Goal: Contribute content: Contribute content

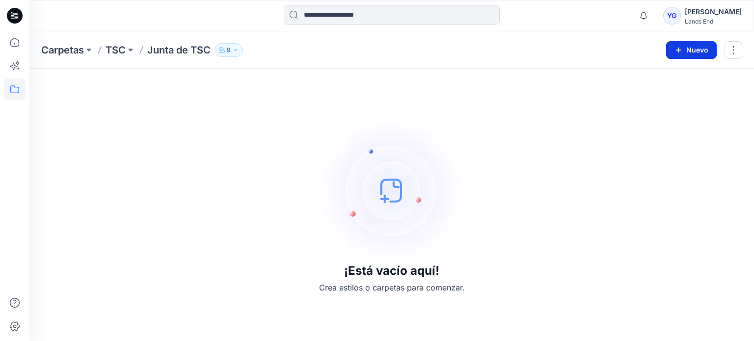
click at [695, 50] on button "Nuevo" at bounding box center [691, 50] width 51 height 18
click at [162, 141] on div "¡Está vacío aquí! Crea estilos o carpetas para comenzar." at bounding box center [391, 205] width 701 height 249
click at [392, 193] on img at bounding box center [391, 190] width 147 height 147
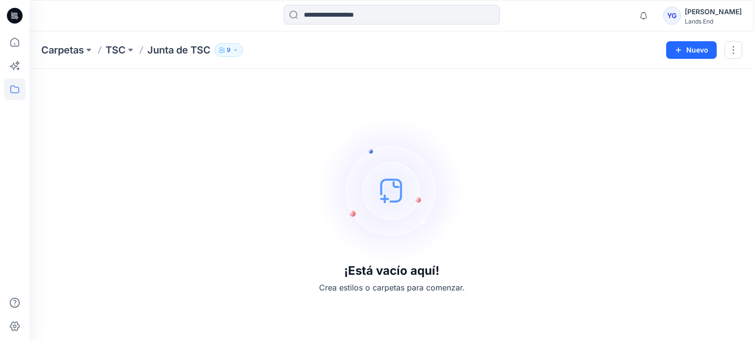
click at [293, 191] on div "¡Está vacío aquí! Crea estilos o carpetas para comenzar." at bounding box center [391, 205] width 701 height 249
drag, startPoint x: 443, startPoint y: 90, endPoint x: 450, endPoint y: 89, distance: 6.9
click at [443, 90] on div "¡Está vacío aquí! Crea estilos o carpetas para comenzar." at bounding box center [391, 205] width 701 height 249
click at [667, 15] on font "YG" at bounding box center [672, 15] width 10 height 8
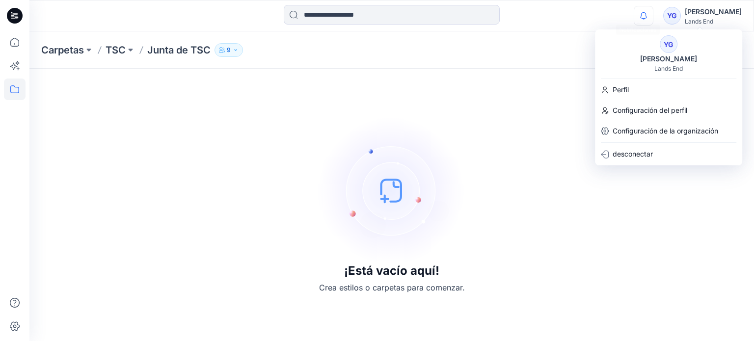
click at [646, 16] on icon "button" at bounding box center [643, 16] width 19 height 20
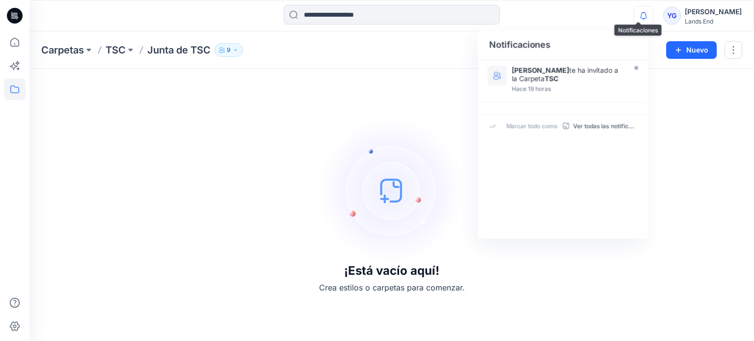
click at [646, 16] on icon "button" at bounding box center [643, 16] width 19 height 20
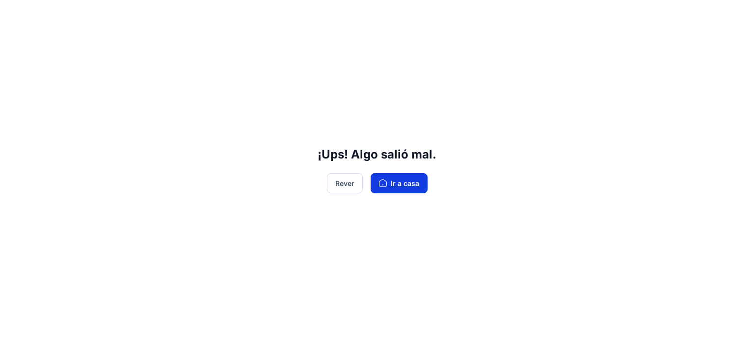
click at [410, 184] on font "Ir a casa" at bounding box center [405, 183] width 28 height 8
click at [342, 185] on font "Rever" at bounding box center [344, 183] width 19 height 8
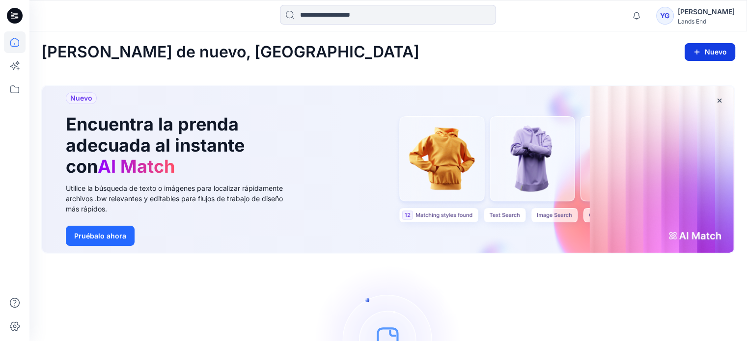
click at [694, 54] on icon "button" at bounding box center [697, 52] width 8 height 8
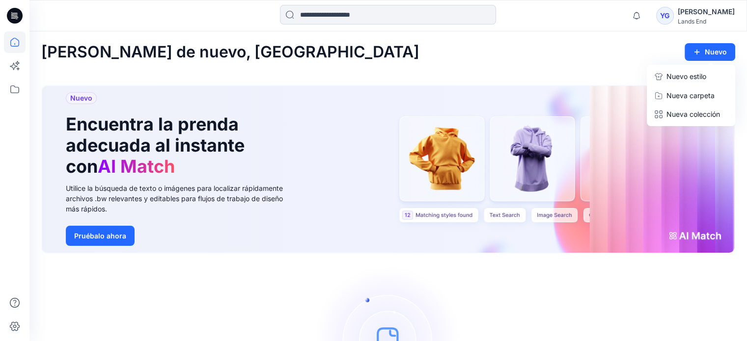
click at [675, 77] on font "Nuevo estilo" at bounding box center [686, 76] width 40 height 8
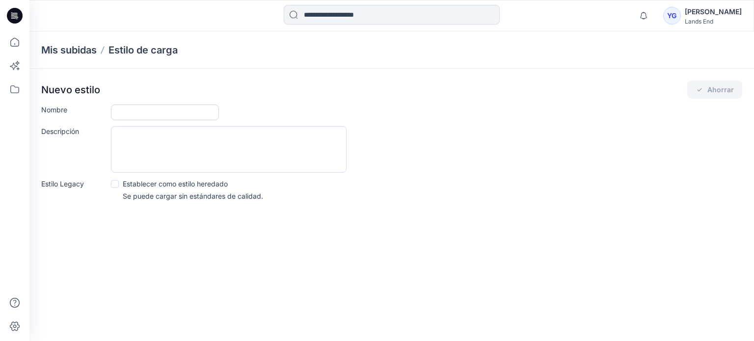
click at [139, 114] on input "Nombre" at bounding box center [165, 113] width 108 height 16
click at [663, 16] on div "YG" at bounding box center [672, 16] width 18 height 18
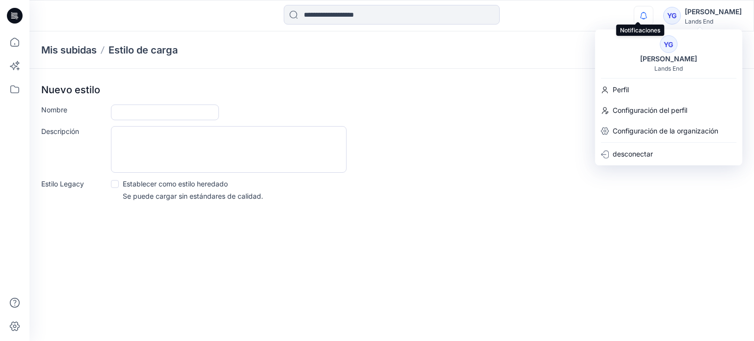
click at [637, 16] on icon "button" at bounding box center [643, 16] width 19 height 20
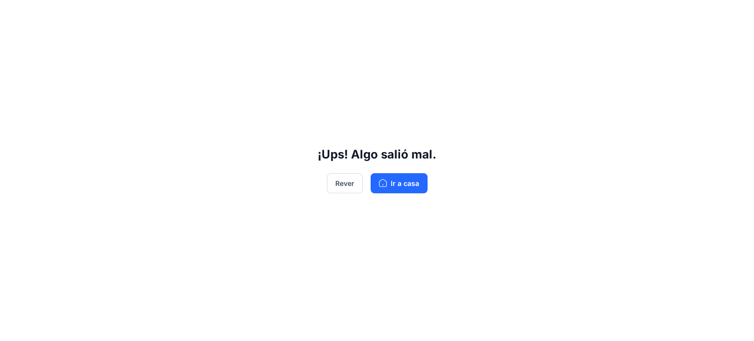
click at [637, 16] on div "¡Ups! Algo salió mal. Rever Ir a casa" at bounding box center [377, 170] width 754 height 341
click at [343, 185] on font "Rever" at bounding box center [344, 183] width 19 height 8
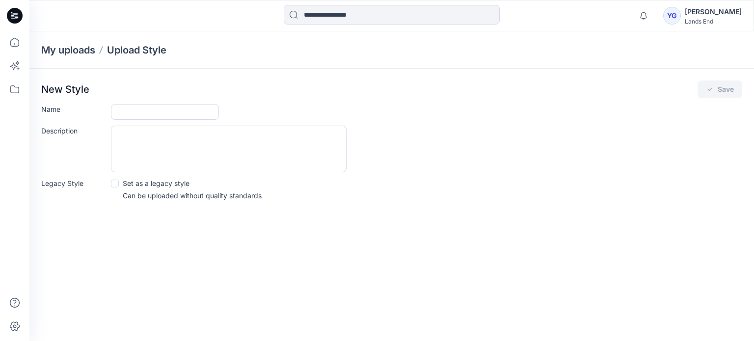
click at [343, 185] on div "Legacy Style Set as a legacy style Can be uploaded without quality standards" at bounding box center [391, 189] width 701 height 23
click at [634, 19] on icon "button" at bounding box center [643, 16] width 19 height 20
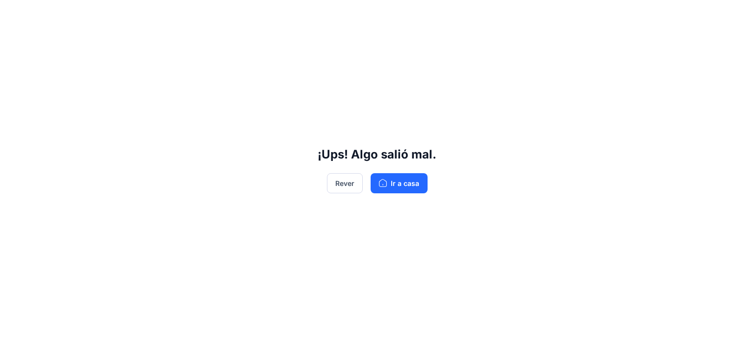
drag, startPoint x: 339, startPoint y: 176, endPoint x: 375, endPoint y: 321, distance: 149.1
click at [339, 206] on div "¡Ups! Algo salió mal. Rever Ir a casa" at bounding box center [377, 170] width 754 height 341
click at [342, 184] on font "Rever" at bounding box center [344, 183] width 19 height 8
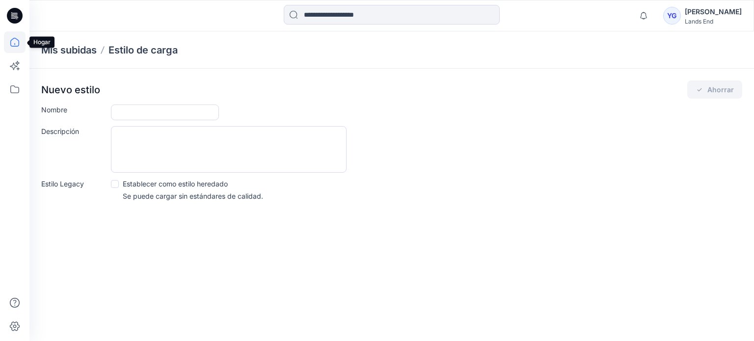
click at [16, 44] on icon at bounding box center [15, 42] width 22 height 22
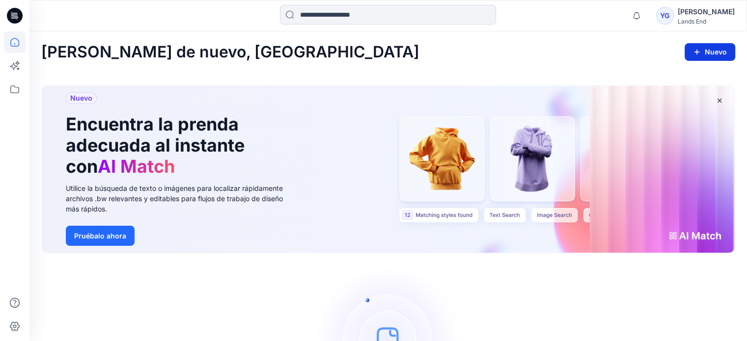
click at [700, 52] on icon "button" at bounding box center [697, 52] width 8 height 8
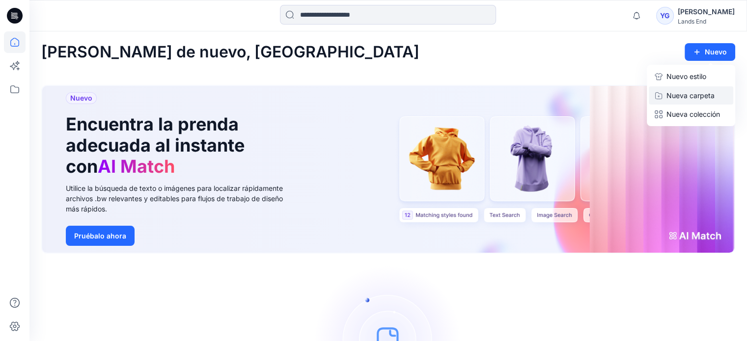
click at [679, 94] on font "Nueva carpeta" at bounding box center [690, 95] width 48 height 8
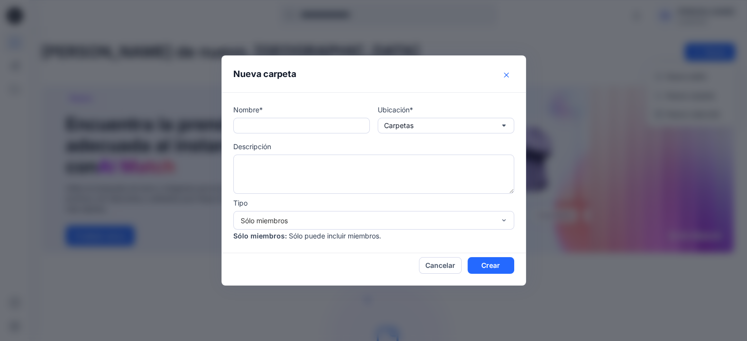
click at [509, 73] on icon "Cerca" at bounding box center [506, 75] width 5 height 5
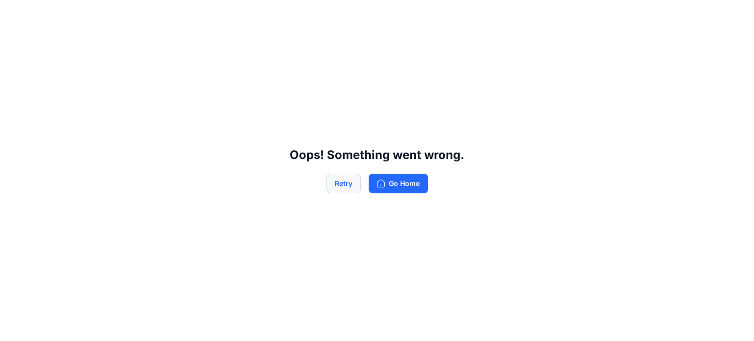
click at [342, 185] on button "Retry" at bounding box center [343, 184] width 34 height 20
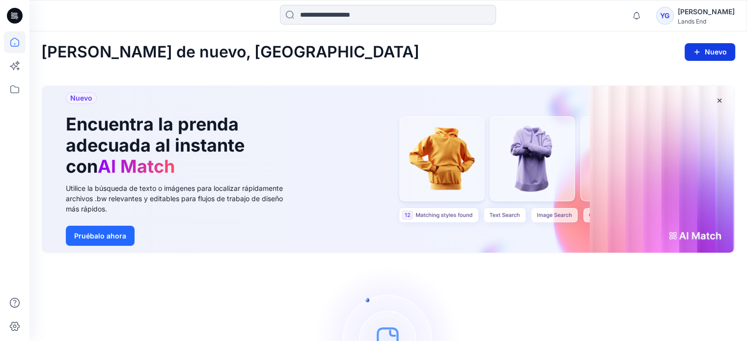
click at [698, 51] on icon "button" at bounding box center [697, 52] width 8 height 8
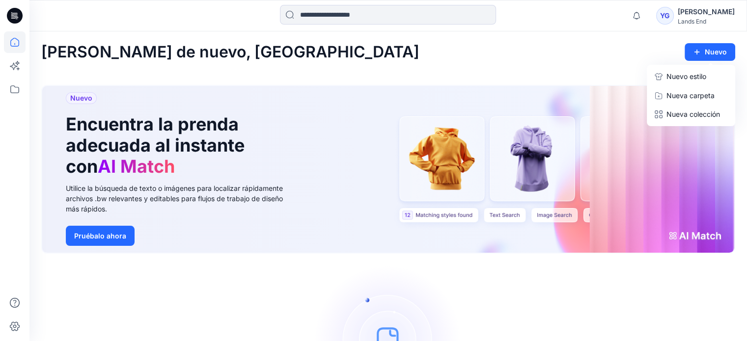
click at [671, 78] on font "Nuevo estilo" at bounding box center [686, 76] width 40 height 8
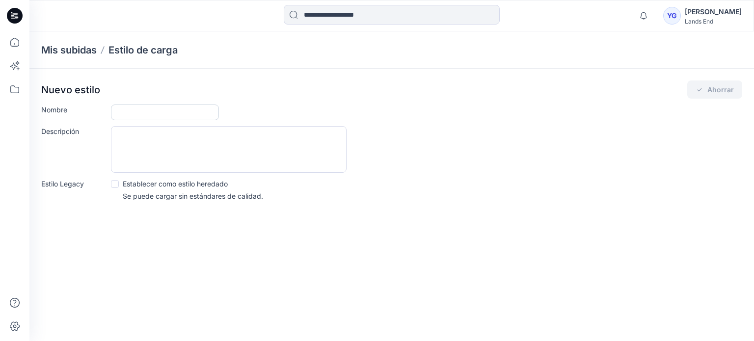
click at [142, 117] on input "Nombre" at bounding box center [165, 113] width 108 height 16
type input "******"
click at [184, 145] on textarea "Descripción" at bounding box center [229, 149] width 236 height 47
type textarea "**********"
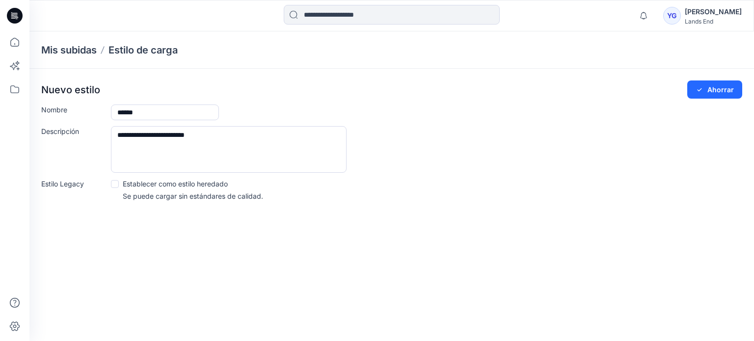
drag, startPoint x: 622, startPoint y: 56, endPoint x: 630, endPoint y: 4, distance: 52.6
click at [622, 53] on div "Mis subidas Estilo de carga" at bounding box center [353, 50] width 624 height 14
click at [249, 190] on div "**********" at bounding box center [391, 144] width 725 height 150
drag, startPoint x: 228, startPoint y: 186, endPoint x: 85, endPoint y: 182, distance: 142.4
click at [85, 182] on div "Legacy Style Set as a legacy style Can be uploaded without quality standards" at bounding box center [391, 189] width 701 height 23
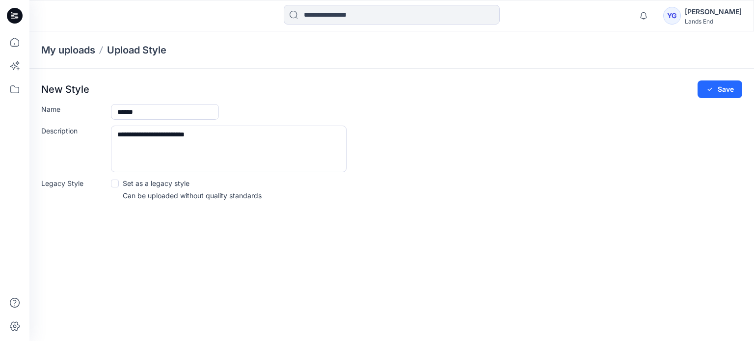
click at [327, 186] on div "Legacy Style Set as a legacy style Can be uploaded without quality standards" at bounding box center [391, 189] width 701 height 23
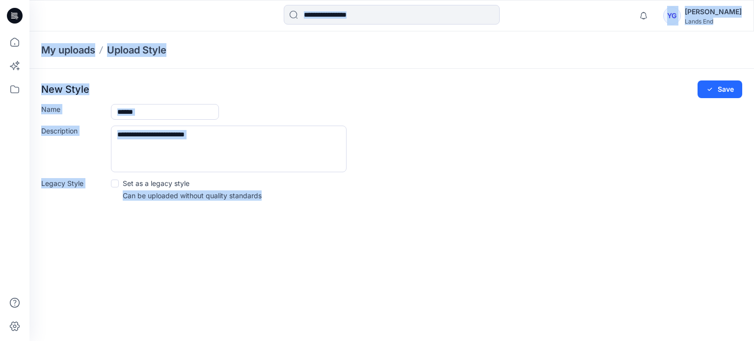
drag, startPoint x: 356, startPoint y: 230, endPoint x: 0, endPoint y: 181, distance: 359.8
click at [0, 181] on div "**********" at bounding box center [377, 170] width 754 height 341
click at [346, 238] on div "**********" at bounding box center [391, 186] width 725 height 310
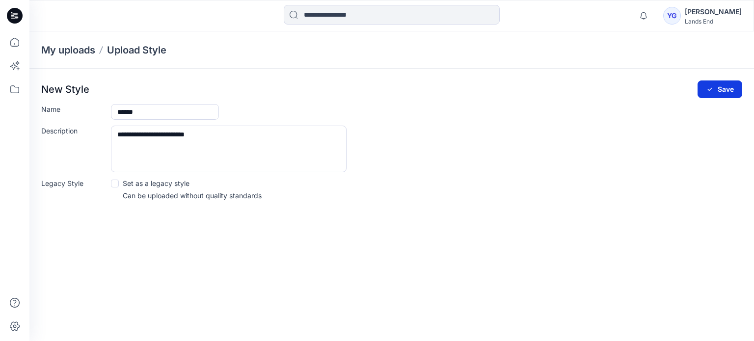
click at [718, 91] on button "Save" at bounding box center [720, 90] width 45 height 18
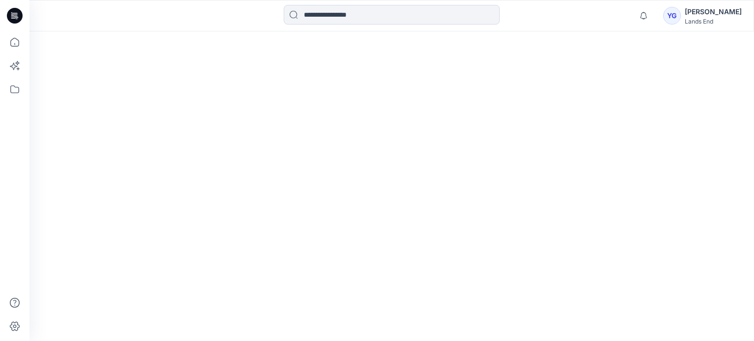
click at [719, 88] on div at bounding box center [391, 186] width 725 height 310
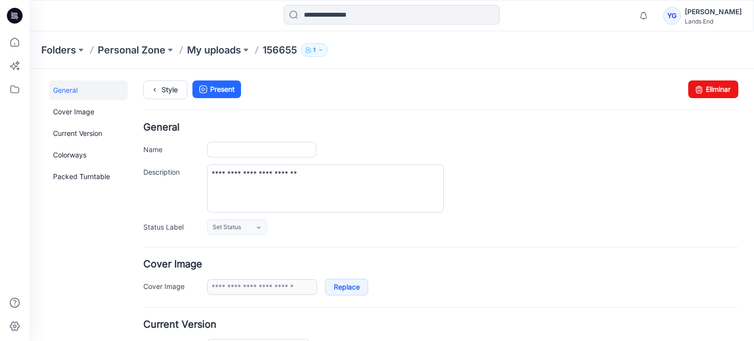
type input "******"
type input "**********"
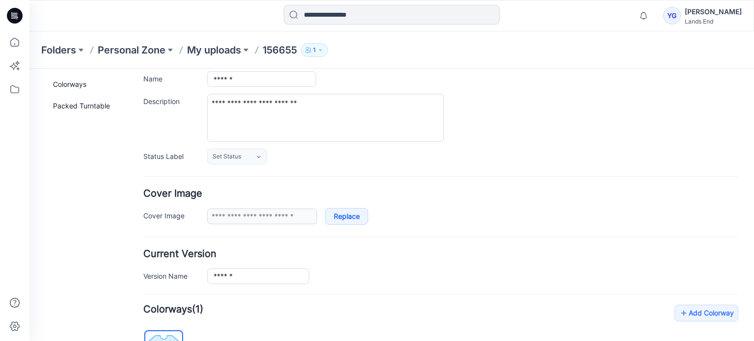
scroll to position [98, 0]
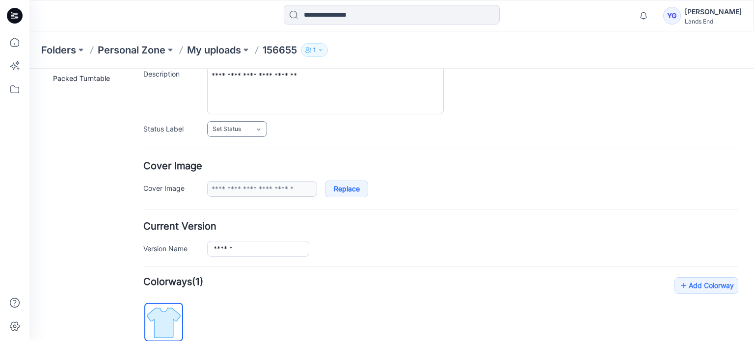
click at [256, 126] on icon at bounding box center [259, 130] width 8 height 8
click at [451, 155] on form "**********" at bounding box center [440, 273] width 595 height 496
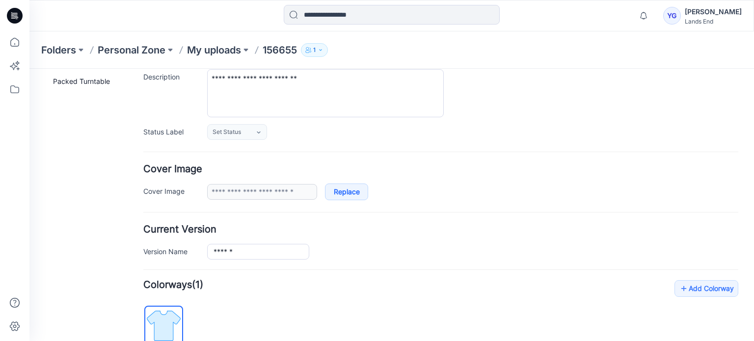
scroll to position [0, 0]
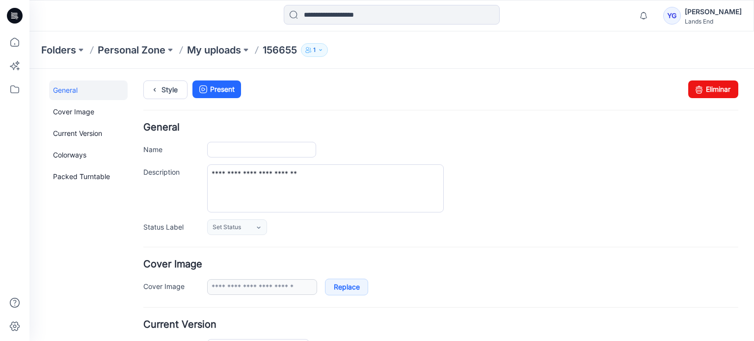
type input "******"
type input "**********"
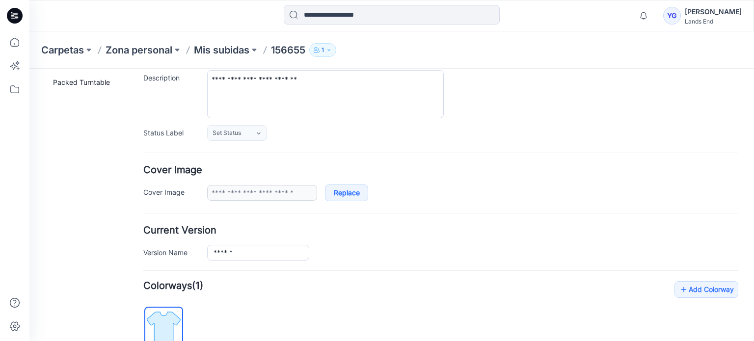
scroll to position [98, 0]
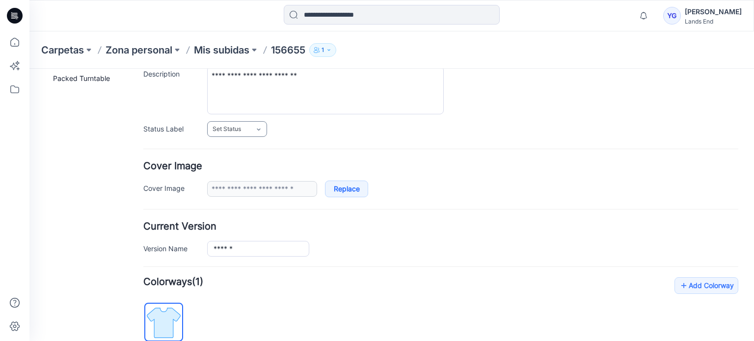
click at [248, 131] on link "Set Status" at bounding box center [237, 129] width 60 height 16
click at [346, 150] on form "**********" at bounding box center [440, 273] width 595 height 496
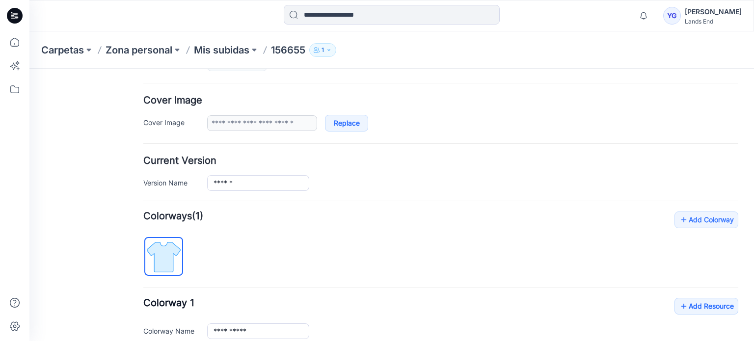
scroll to position [147, 0]
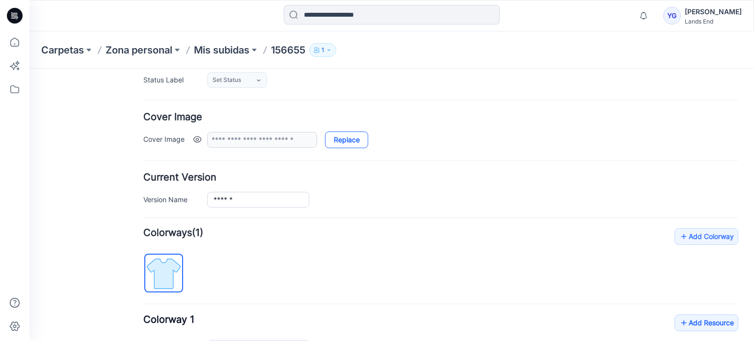
click at [346, 139] on link "Replace" at bounding box center [346, 140] width 43 height 17
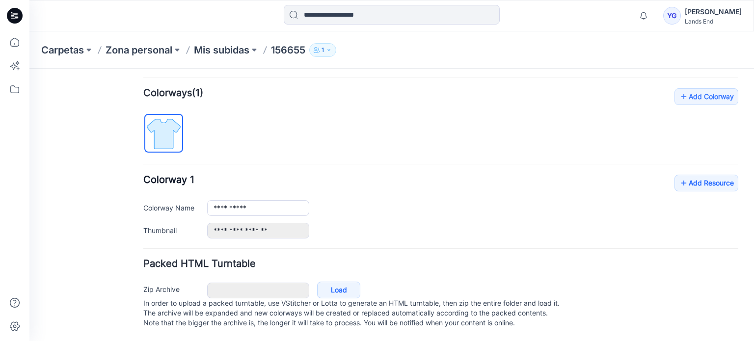
scroll to position [295, 0]
click at [336, 284] on link "Load" at bounding box center [338, 290] width 43 height 17
click at [330, 282] on link "Load" at bounding box center [338, 290] width 43 height 17
click at [340, 282] on link "Load" at bounding box center [338, 290] width 43 height 17
click at [679, 175] on icon at bounding box center [684, 183] width 10 height 16
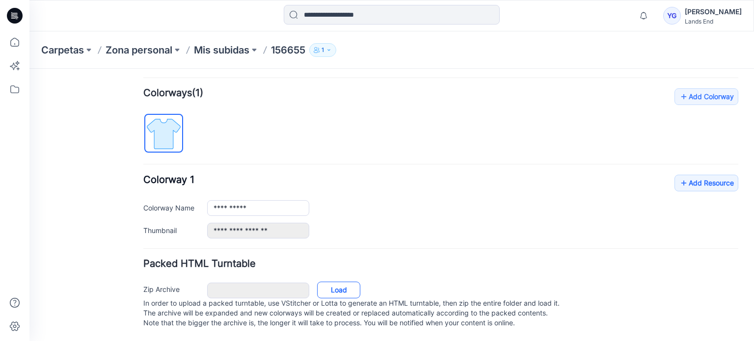
click at [346, 287] on link "Load" at bounding box center [338, 290] width 43 height 17
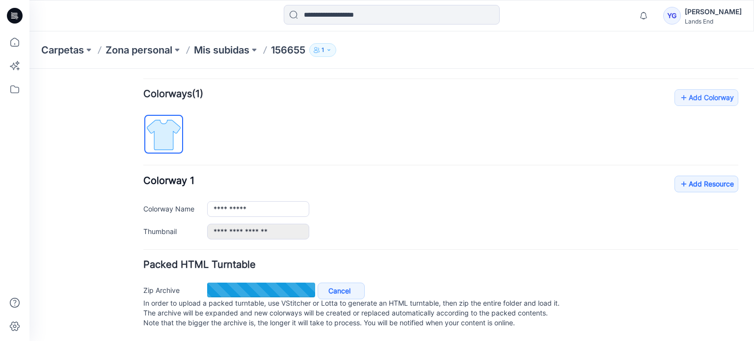
scroll to position [294, 0]
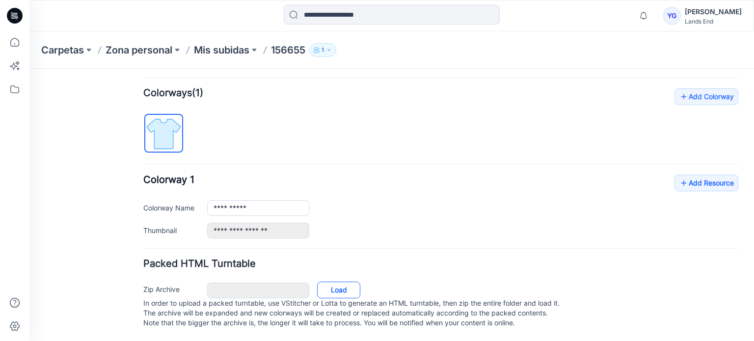
click at [344, 282] on link "Load" at bounding box center [338, 290] width 43 height 17
click at [336, 282] on link "Load" at bounding box center [338, 290] width 43 height 17
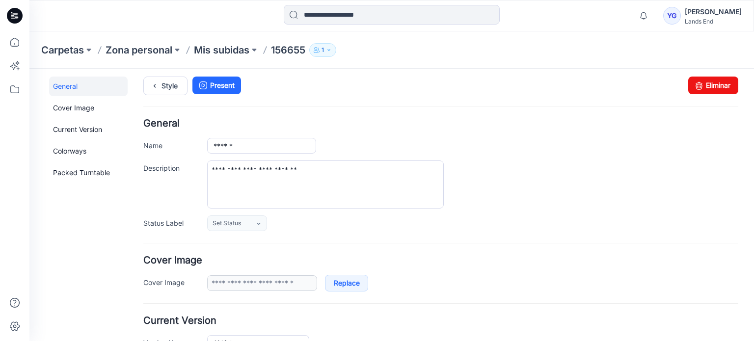
scroll to position [0, 0]
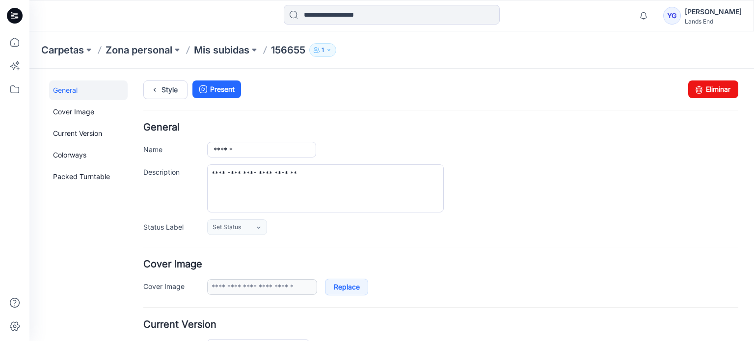
click at [328, 48] on button "1" at bounding box center [322, 50] width 27 height 14
click at [559, 247] on hr at bounding box center [440, 247] width 595 height 1
click at [176, 54] on button at bounding box center [177, 50] width 10 height 14
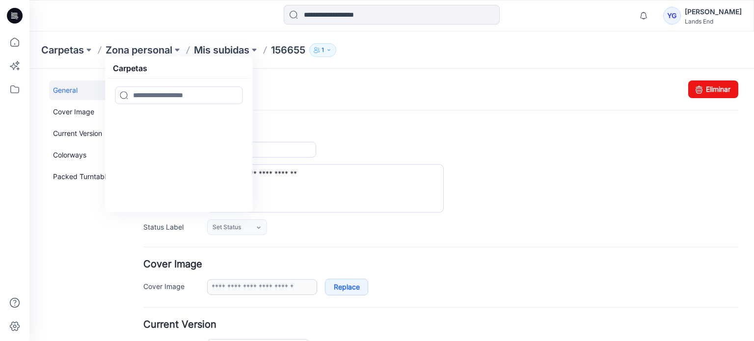
click at [516, 162] on div "**********" at bounding box center [440, 179] width 595 height 112
click at [588, 165] on div "**********" at bounding box center [472, 188] width 531 height 48
click at [409, 43] on div "Carpetas Zona personal Carpetas Mis subidas 156655 1 Acceso a carpetas Zona per…" at bounding box center [353, 50] width 624 height 14
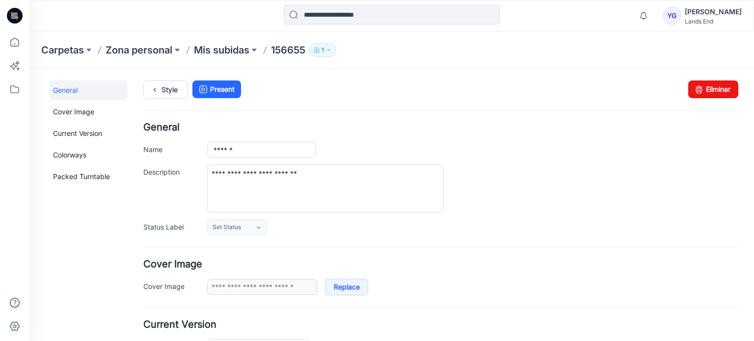
click at [408, 116] on div "Style Present Changes Saved Eliminar" at bounding box center [440, 102] width 595 height 42
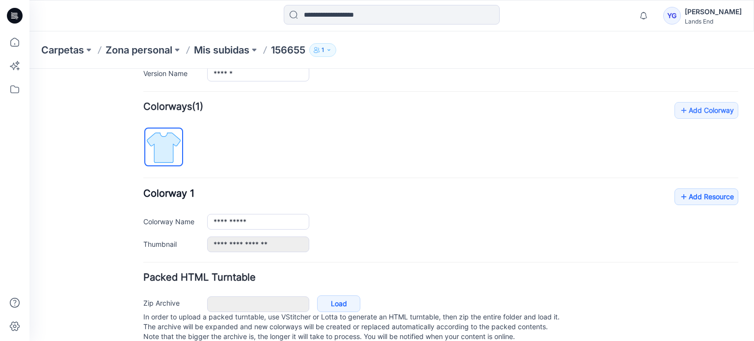
scroll to position [295, 0]
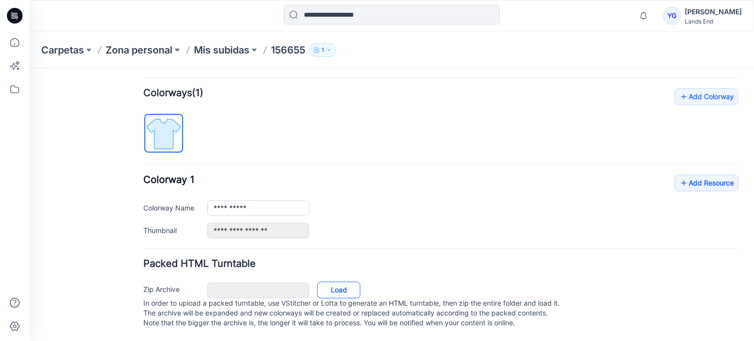
click at [349, 282] on link "Load" at bounding box center [338, 290] width 43 height 17
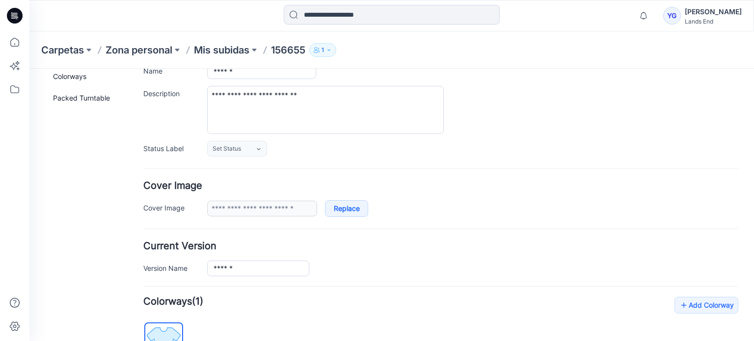
scroll to position [0, 0]
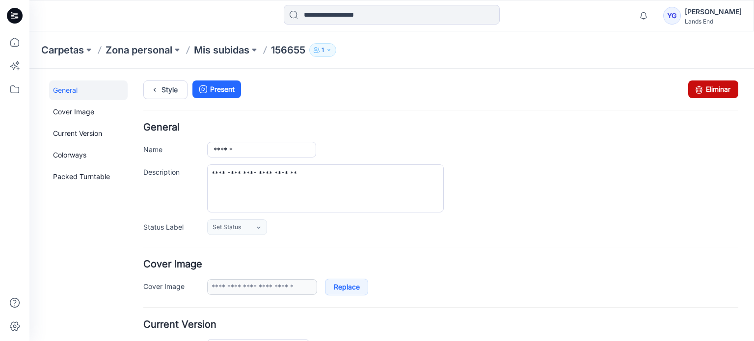
drag, startPoint x: 700, startPoint y: 90, endPoint x: 432, endPoint y: 102, distance: 268.3
click at [700, 90] on link "Eliminar" at bounding box center [713, 90] width 50 height 18
click at [403, 33] on div "Carpetas Zona personal Mis subidas 156655 1 Acceso a carpetas Zona personal Int…" at bounding box center [391, 49] width 725 height 37
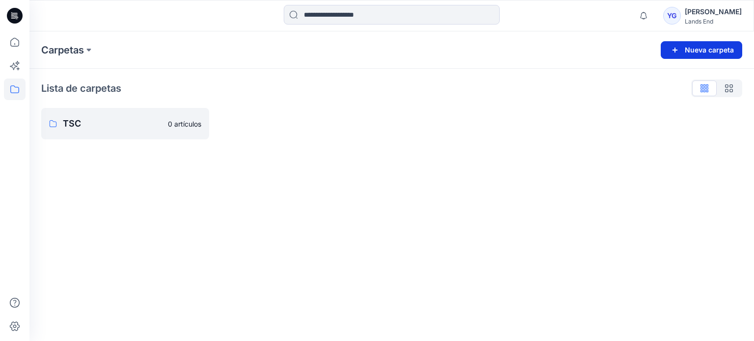
click at [671, 51] on icon "button" at bounding box center [675, 50] width 12 height 12
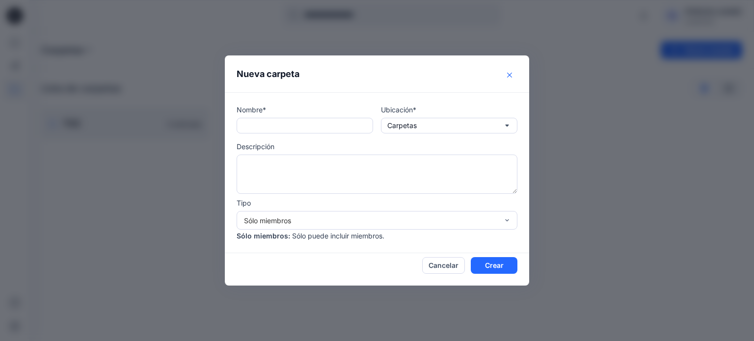
click at [509, 74] on icon "Cerca" at bounding box center [509, 75] width 5 height 5
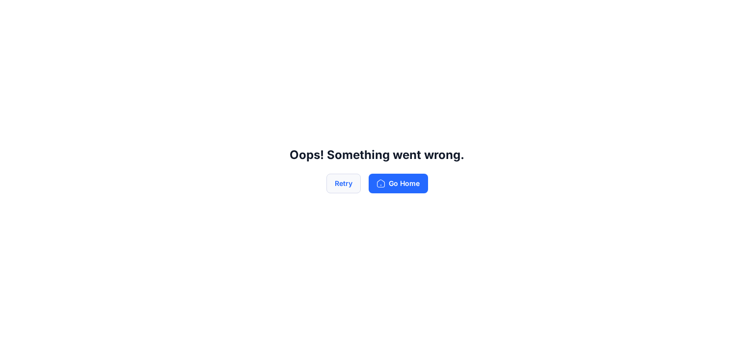
click at [342, 187] on button "Retry" at bounding box center [343, 184] width 34 height 20
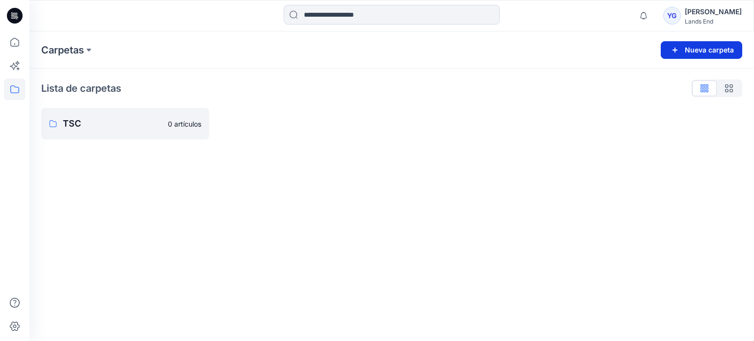
click at [671, 47] on icon "button" at bounding box center [675, 50] width 12 height 12
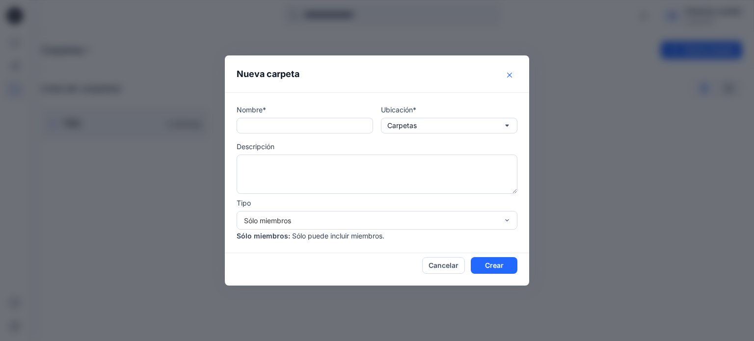
click at [509, 77] on icon "Cerca" at bounding box center [509, 75] width 5 height 5
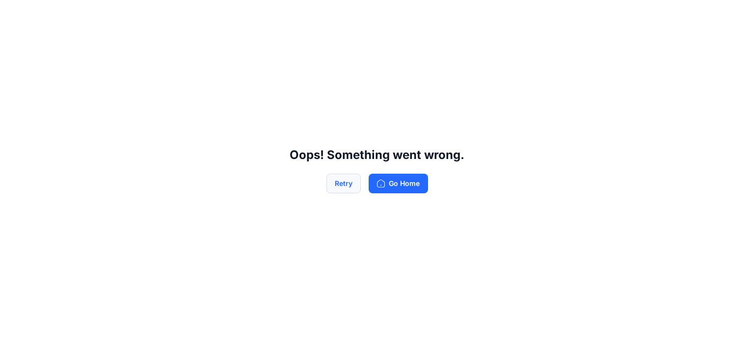
click at [345, 184] on button "Retry" at bounding box center [343, 184] width 34 height 20
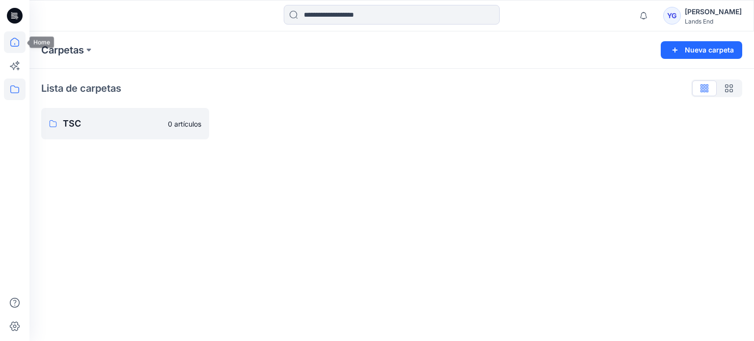
click at [13, 39] on icon at bounding box center [15, 42] width 22 height 22
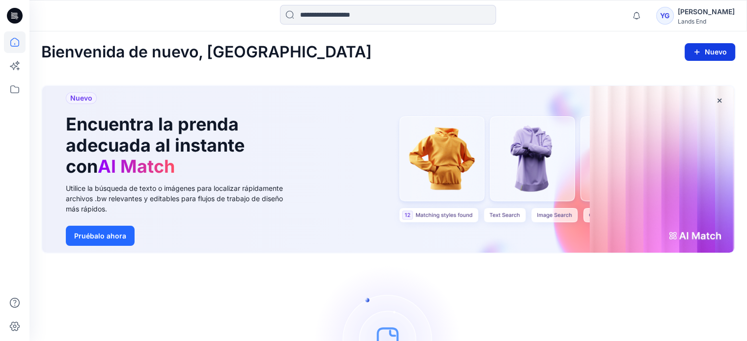
click at [725, 53] on button "Nuevo" at bounding box center [709, 52] width 51 height 18
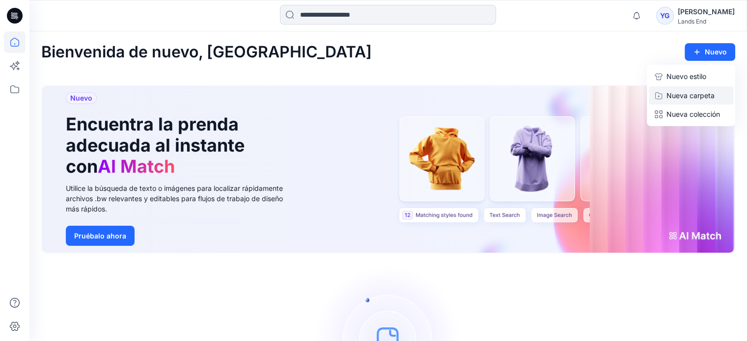
click at [684, 92] on font "Nueva carpeta" at bounding box center [690, 95] width 48 height 8
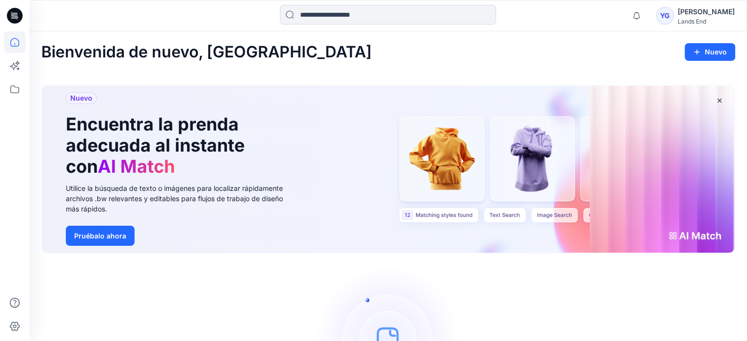
click at [707, 41] on div "Bienvenida de nuevo, Yessenia Nuevo Nuevo Encuentra la prenda adecuada al insta…" at bounding box center [387, 242] width 717 height 423
click at [707, 48] on button "Nuevo" at bounding box center [709, 52] width 51 height 18
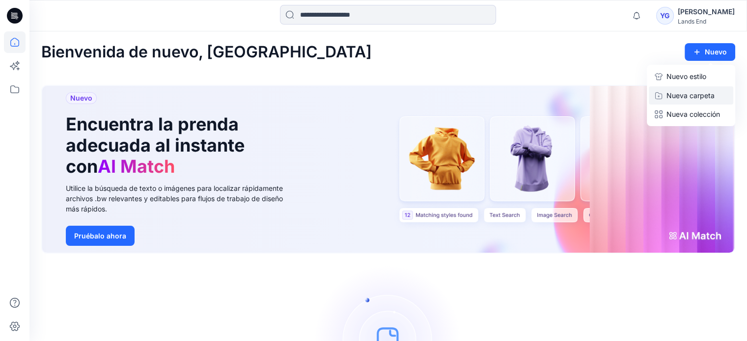
click at [687, 97] on font "Nueva carpeta" at bounding box center [690, 95] width 48 height 8
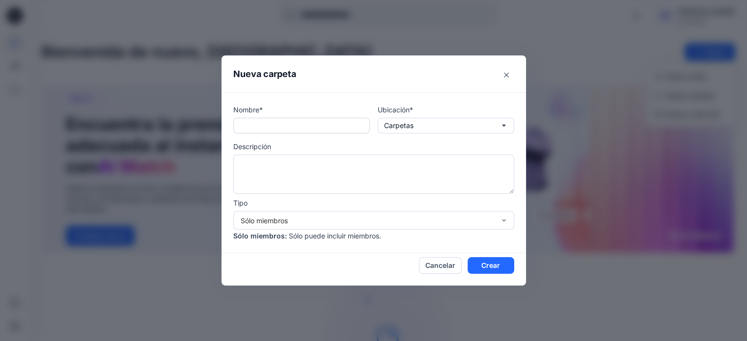
click at [292, 131] on input "text" at bounding box center [301, 126] width 136 height 16
click at [478, 125] on button "Carpetas" at bounding box center [446, 126] width 136 height 16
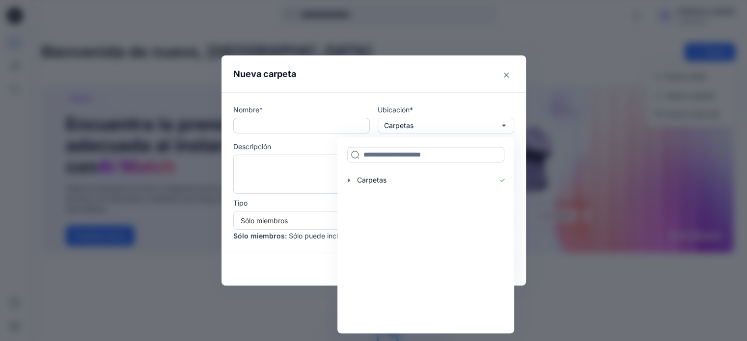
click at [278, 127] on input "text" at bounding box center [301, 126] width 136 height 16
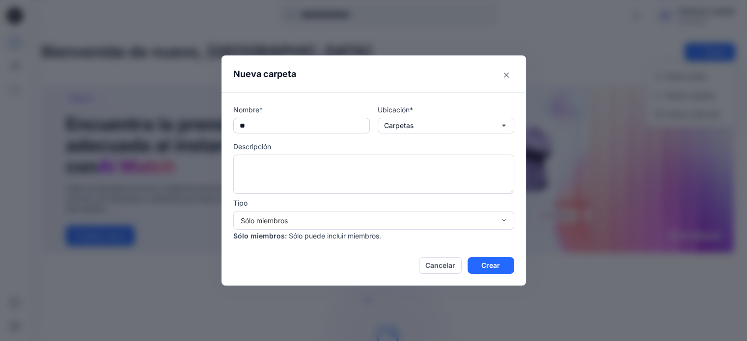
type input "*"
type input "**********"
click at [295, 163] on textarea at bounding box center [373, 174] width 281 height 39
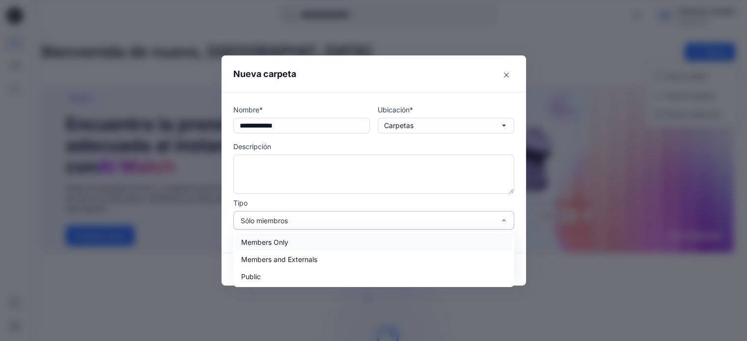
click at [435, 223] on div "Sólo miembros" at bounding box center [368, 221] width 254 height 10
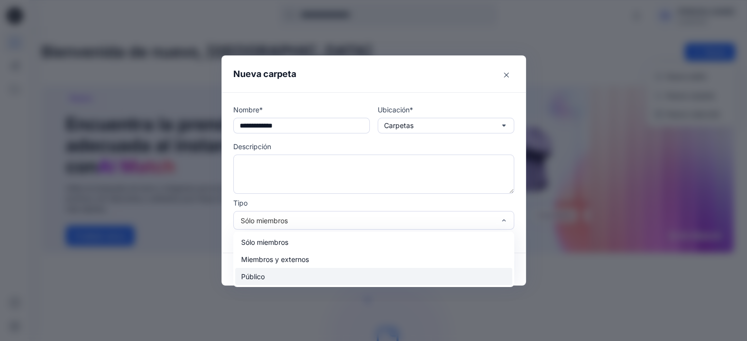
click at [261, 275] on font "Público" at bounding box center [253, 276] width 24 height 8
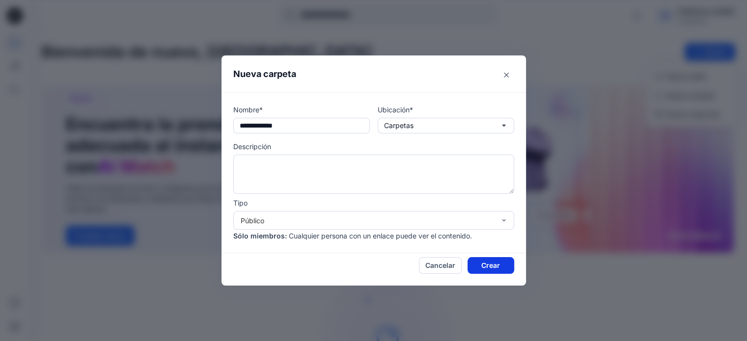
click at [500, 266] on font "Crear" at bounding box center [490, 266] width 19 height 8
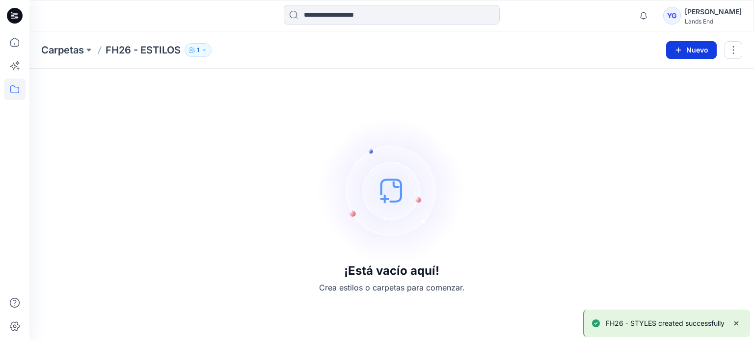
click at [682, 51] on icon "button" at bounding box center [679, 50] width 8 height 8
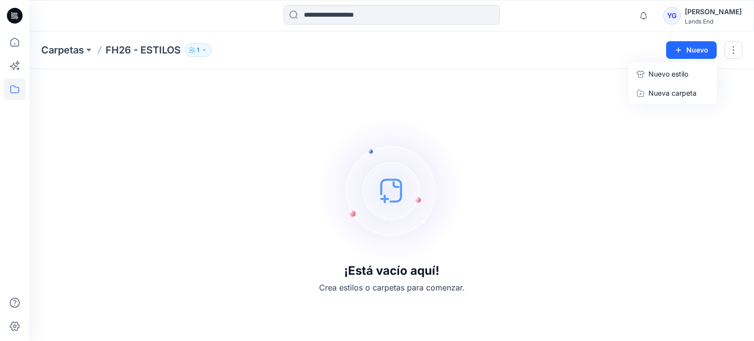
click at [540, 143] on div "¡Está vacío aquí! Crea estilos o carpetas para comenzar." at bounding box center [391, 205] width 701 height 249
click at [249, 139] on div "¡Está vacío aquí! Crea estilos o carpetas para comenzar." at bounding box center [391, 205] width 701 height 249
click at [385, 198] on img at bounding box center [391, 190] width 147 height 147
click at [386, 198] on img at bounding box center [391, 190] width 147 height 147
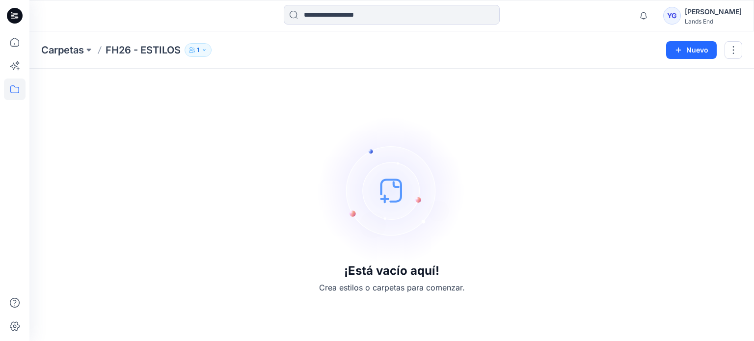
drag, startPoint x: 386, startPoint y: 198, endPoint x: 312, endPoint y: 53, distance: 162.9
click at [385, 197] on img at bounding box center [391, 190] width 147 height 147
click at [294, 17] on input at bounding box center [392, 15] width 216 height 20
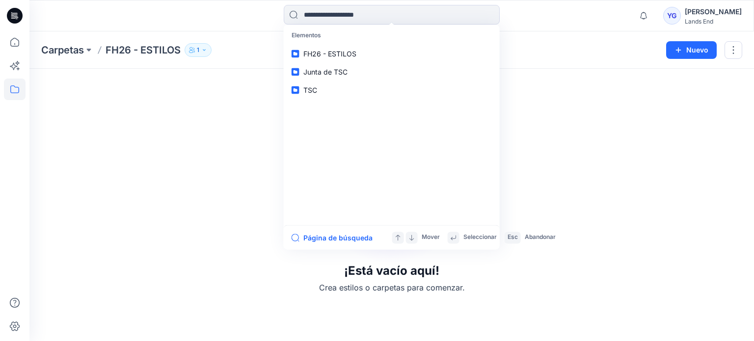
click at [247, 108] on div "¡Está vacío aquí! Crea estilos o carpetas para comenzar." at bounding box center [391, 205] width 701 height 249
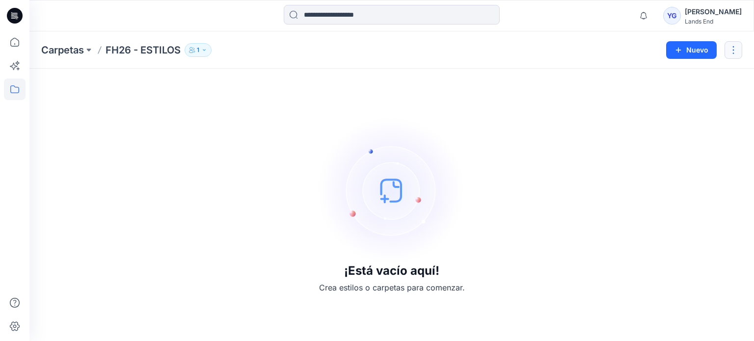
click at [740, 48] on button "button" at bounding box center [734, 50] width 18 height 18
click at [673, 135] on font "Eliminar carpeta" at bounding box center [678, 132] width 52 height 8
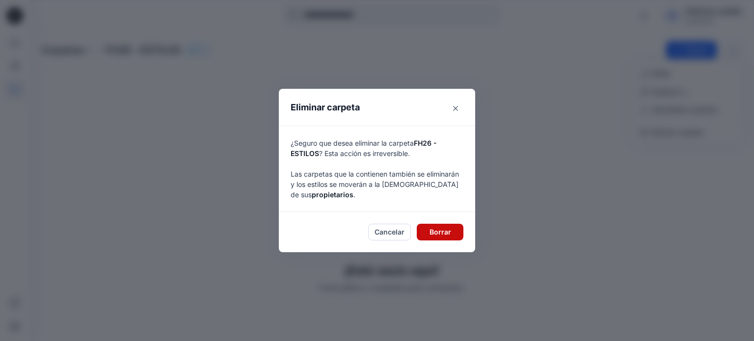
click at [436, 231] on font "Borrar" at bounding box center [441, 232] width 22 height 8
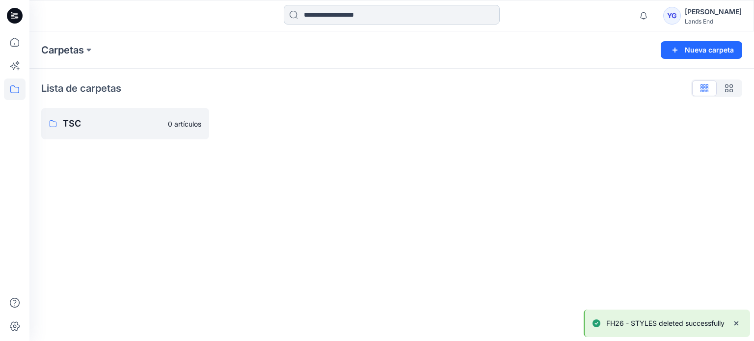
click at [300, 12] on input at bounding box center [392, 15] width 216 height 20
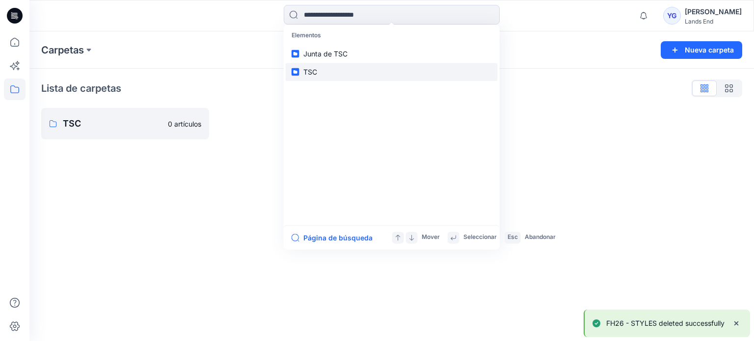
click at [317, 75] on link "TSC" at bounding box center [392, 72] width 212 height 18
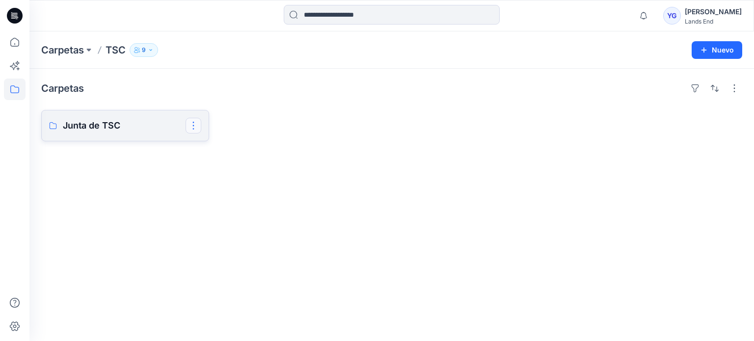
click at [189, 127] on button "button" at bounding box center [194, 126] width 16 height 16
click at [210, 140] on button "Edit" at bounding box center [241, 148] width 106 height 18
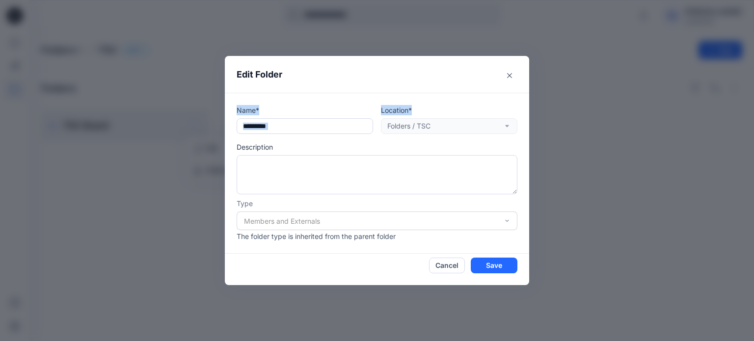
click at [581, 93] on div "Edit Folder Name* Location* Folders / TSC Description Type Members and External…" at bounding box center [377, 170] width 754 height 341
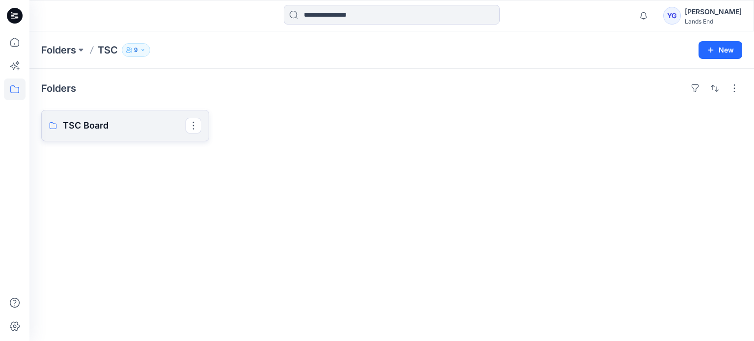
click at [95, 130] on p "TSC Board" at bounding box center [124, 126] width 123 height 14
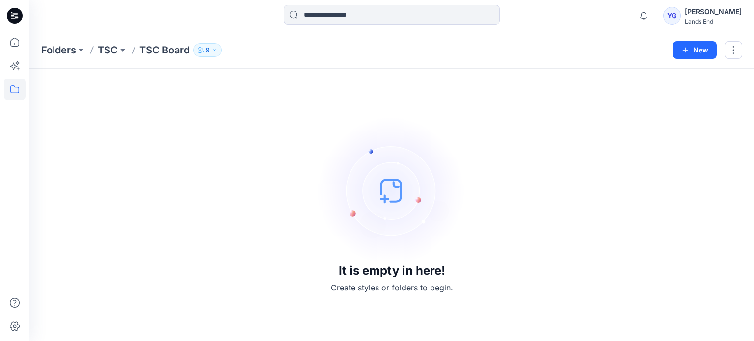
click at [359, 172] on img at bounding box center [391, 190] width 147 height 147
click at [734, 49] on button "button" at bounding box center [734, 50] width 18 height 18
click at [659, 70] on p "Edit" at bounding box center [658, 73] width 12 height 10
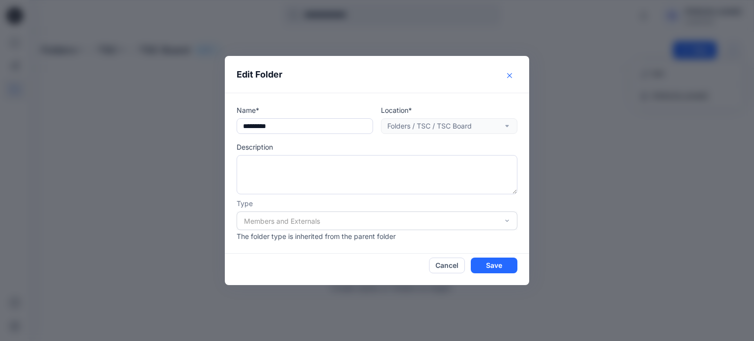
click at [513, 76] on button "Close" at bounding box center [510, 76] width 16 height 16
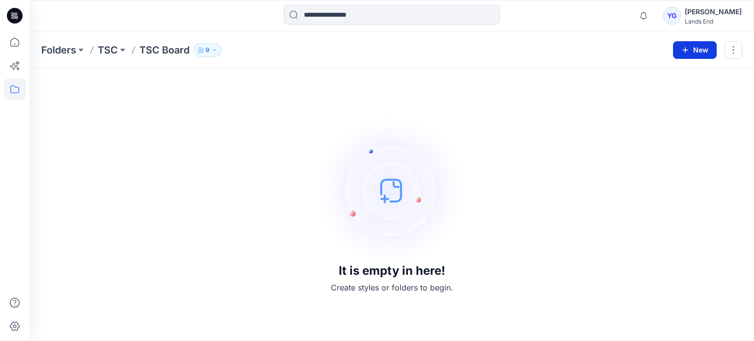
click at [679, 47] on button "New" at bounding box center [695, 50] width 44 height 18
click at [665, 77] on p "New Style" at bounding box center [664, 74] width 33 height 12
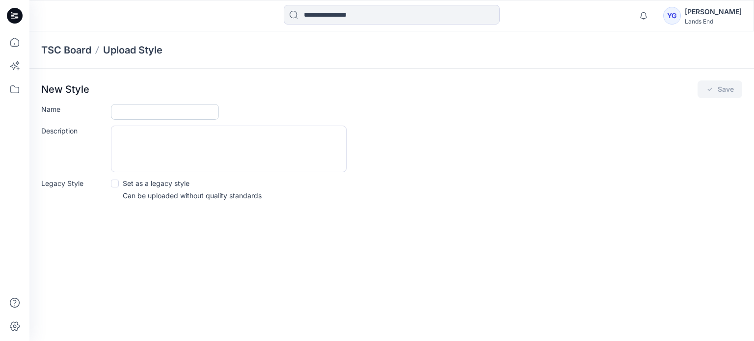
click at [132, 110] on input "Name" at bounding box center [165, 112] width 108 height 16
type input "******"
click at [152, 139] on textarea "Description" at bounding box center [229, 149] width 236 height 47
click at [130, 148] on textarea "Description" at bounding box center [229, 149] width 236 height 47
paste textarea "**********"
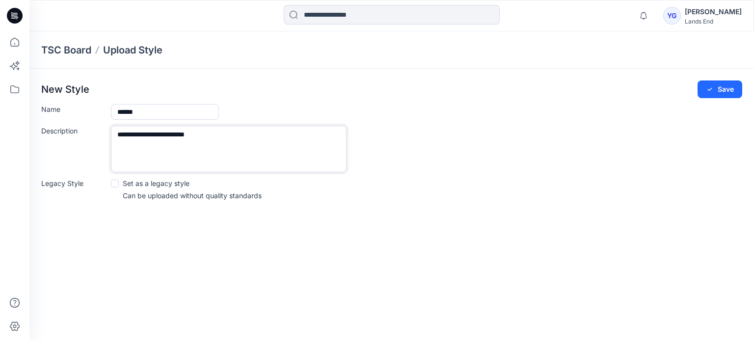
click at [116, 135] on textarea "**********" at bounding box center [229, 149] width 236 height 47
type textarea "**********"
click at [116, 184] on span at bounding box center [115, 184] width 8 height 8
click at [719, 86] on button "Save" at bounding box center [720, 90] width 45 height 18
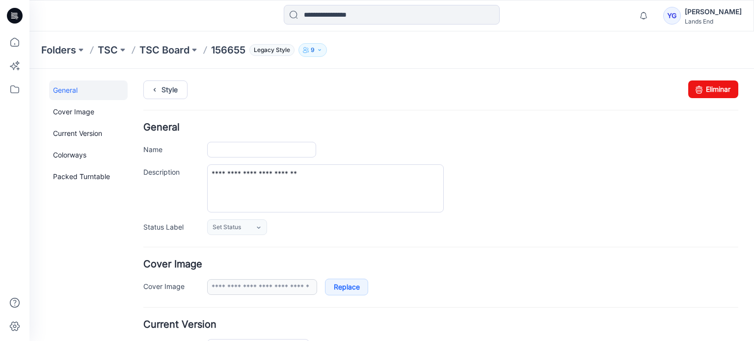
type input "******"
type input "**********"
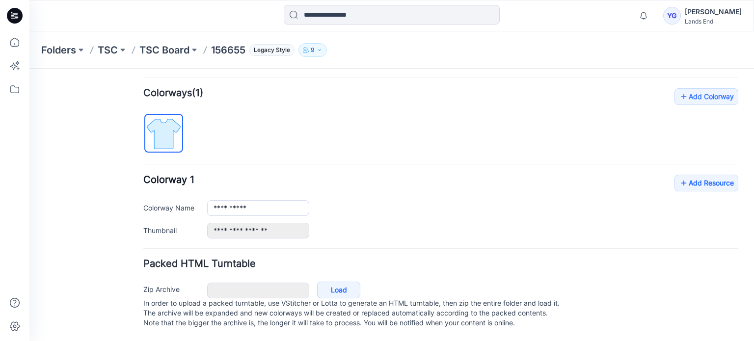
scroll to position [295, 0]
click at [338, 282] on link "Load" at bounding box center [338, 290] width 43 height 17
click at [253, 200] on input "**********" at bounding box center [258, 208] width 102 height 16
drag, startPoint x: 259, startPoint y: 199, endPoint x: 207, endPoint y: 208, distance: 53.2
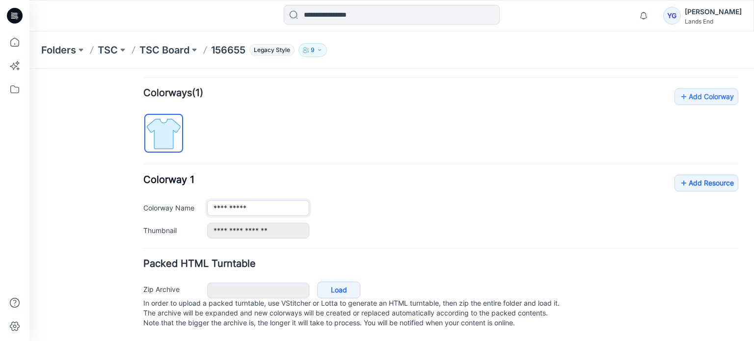
click at [207, 208] on div "**********" at bounding box center [440, 207] width 595 height 64
click at [340, 282] on link "Load" at bounding box center [338, 290] width 43 height 17
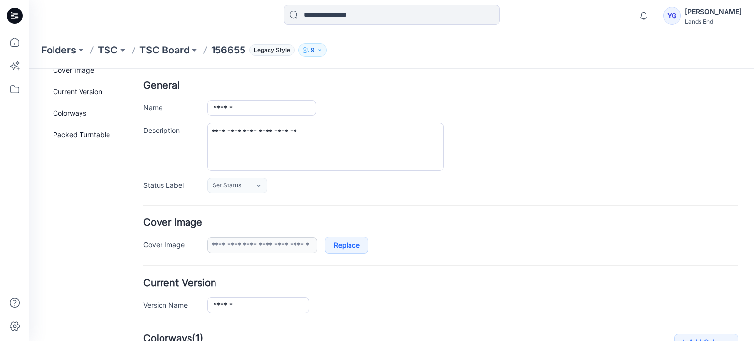
scroll to position [0, 0]
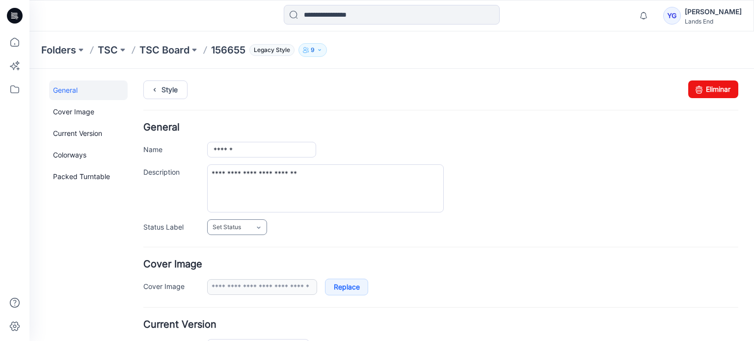
click at [257, 221] on link "Set Status" at bounding box center [237, 227] width 60 height 16
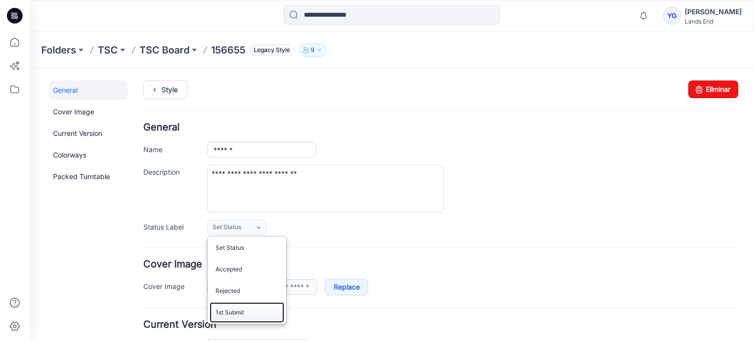
click at [244, 315] on link "1st Submit" at bounding box center [247, 312] width 75 height 21
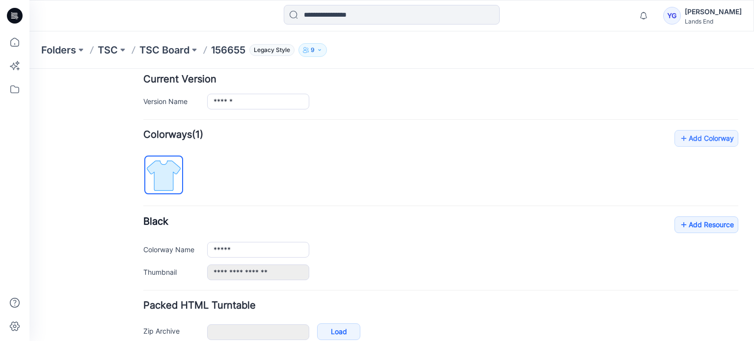
scroll to position [295, 0]
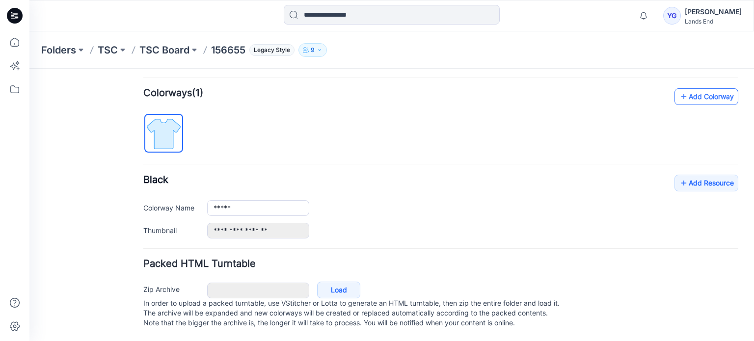
click at [713, 89] on link "Add Colorway" at bounding box center [707, 96] width 64 height 17
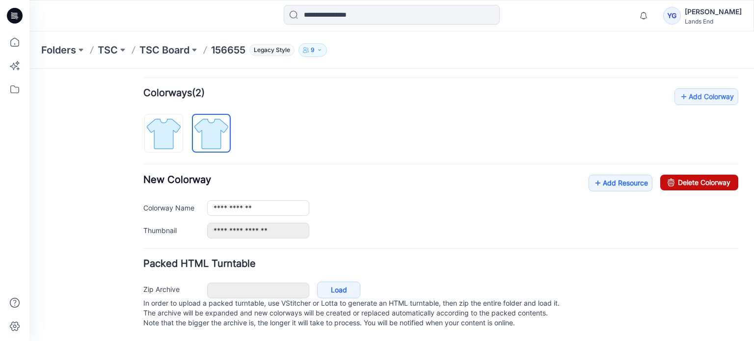
click at [700, 176] on link "Delete Colorway" at bounding box center [699, 183] width 78 height 16
type input "*****"
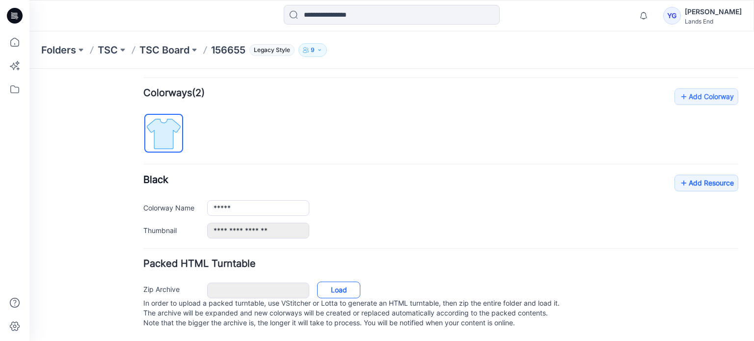
click at [351, 282] on link "Load" at bounding box center [338, 290] width 43 height 17
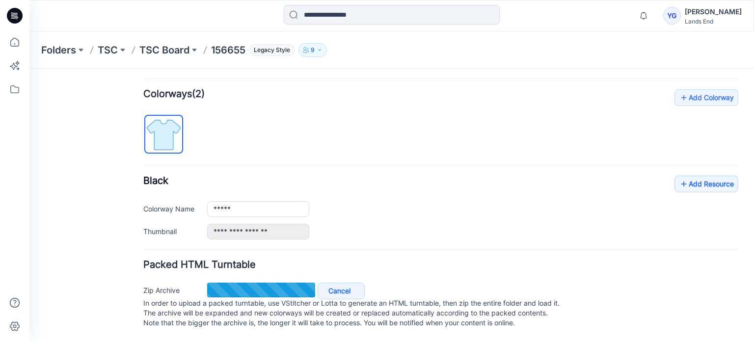
scroll to position [294, 0]
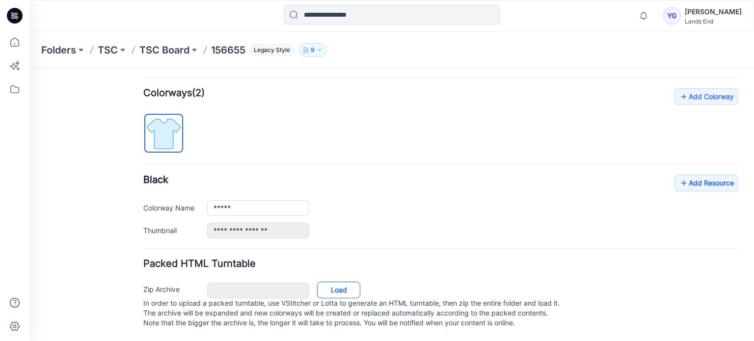
click at [334, 282] on link "Load" at bounding box center [338, 290] width 43 height 17
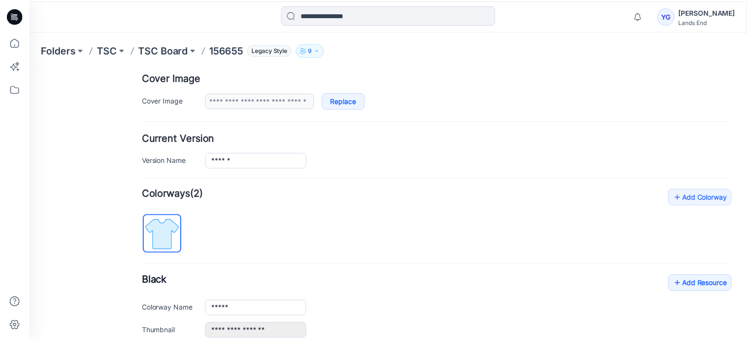
scroll to position [295, 0]
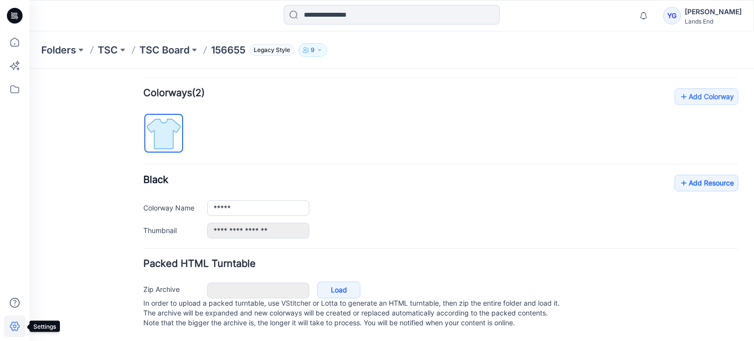
click at [14, 327] on icon at bounding box center [15, 327] width 22 height 22
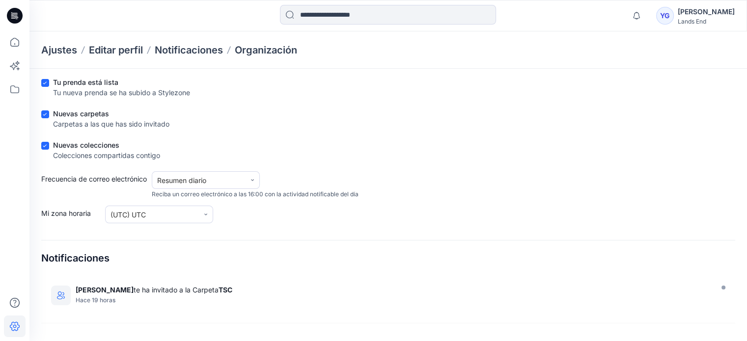
scroll to position [120, 0]
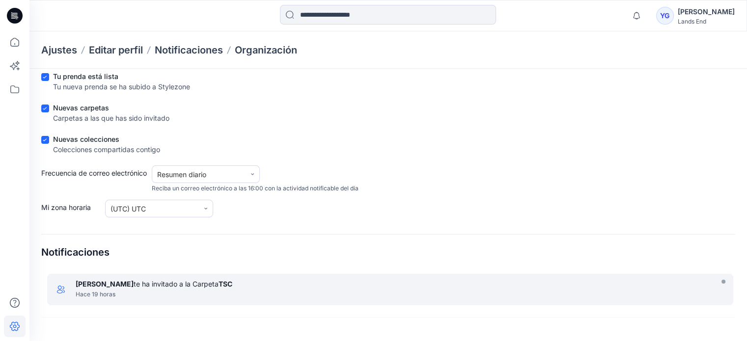
click at [134, 282] on font "te ha invitado a la Carpeta" at bounding box center [176, 284] width 85 height 8
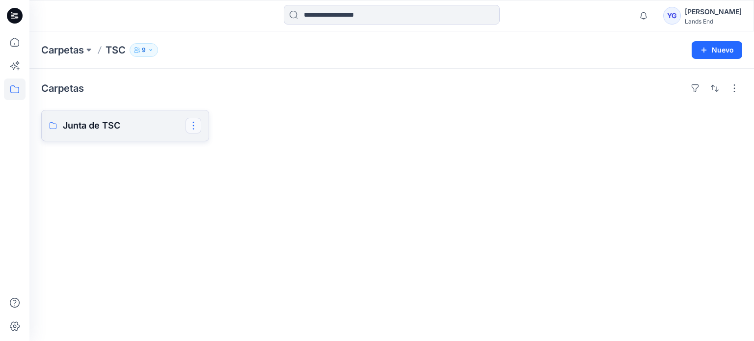
click at [189, 127] on button "button" at bounding box center [194, 126] width 16 height 16
drag, startPoint x: 101, startPoint y: 148, endPoint x: 92, endPoint y: 131, distance: 18.7
click at [100, 145] on div "Carpetas Junta de TSC Edit Delete Folder" at bounding box center [391, 205] width 725 height 272
click at [91, 127] on font "Junta de TSC" at bounding box center [91, 125] width 57 height 10
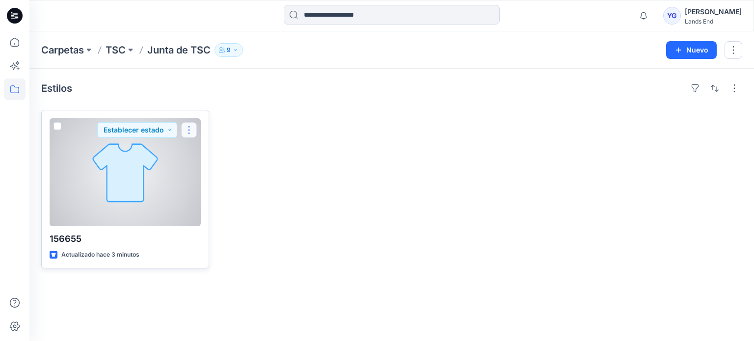
click at [187, 129] on button "button" at bounding box center [189, 130] width 16 height 16
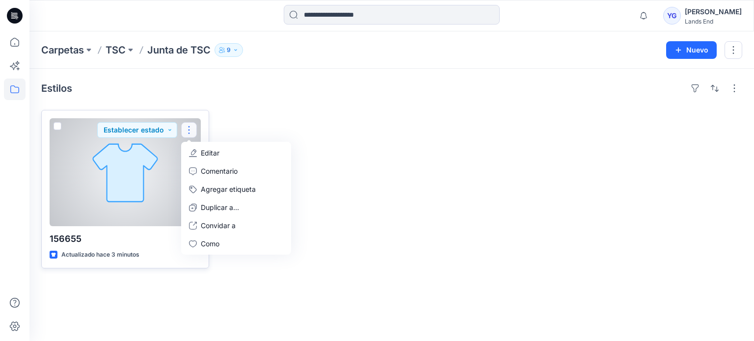
click at [56, 129] on span at bounding box center [58, 126] width 8 height 8
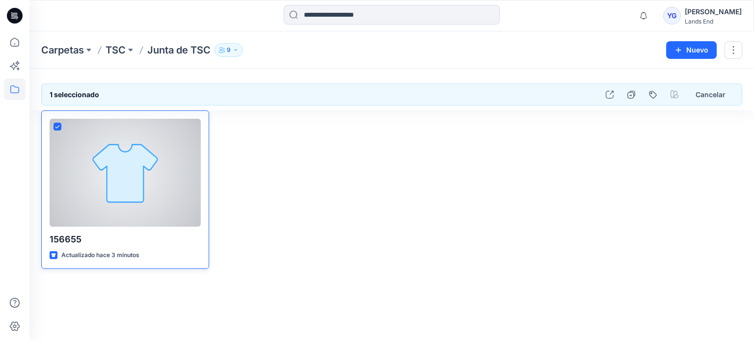
click at [56, 129] on span at bounding box center [58, 127] width 8 height 8
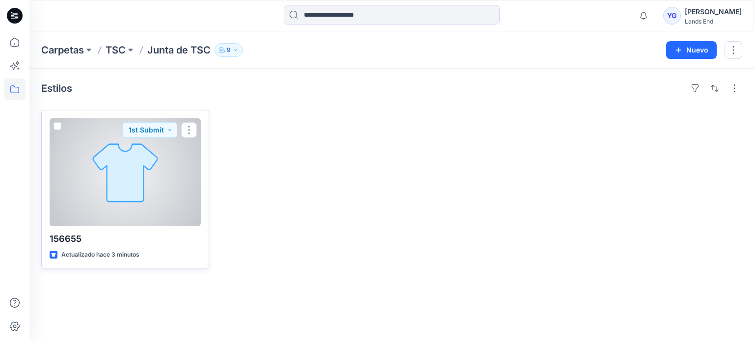
click at [123, 164] on div at bounding box center [125, 172] width 151 height 108
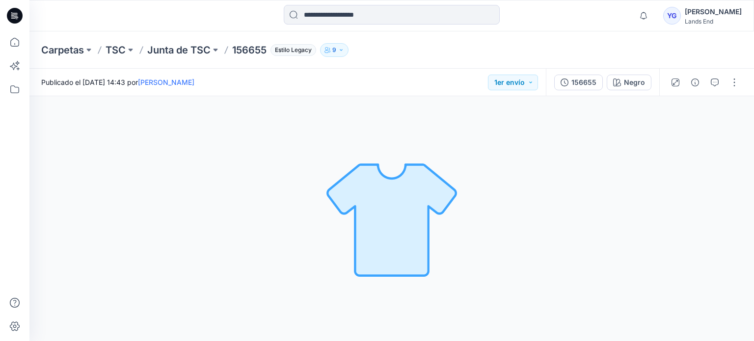
click at [420, 204] on img at bounding box center [391, 218] width 137 height 137
click at [733, 84] on button "button" at bounding box center [735, 83] width 16 height 16
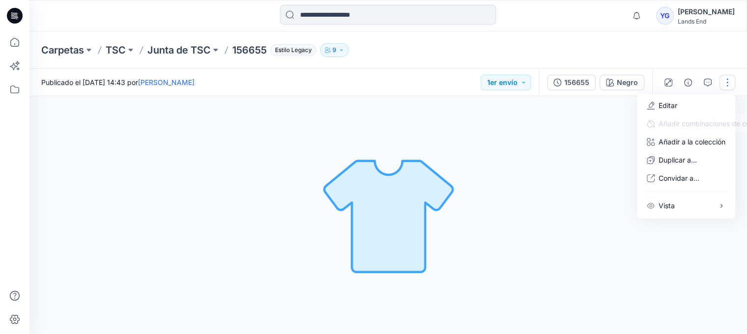
click at [445, 171] on img at bounding box center [388, 214] width 137 height 137
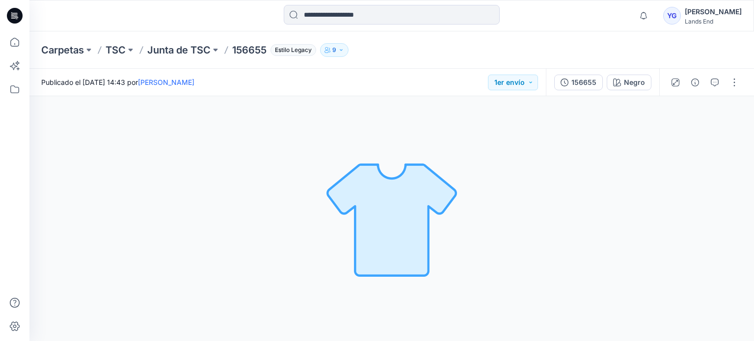
click at [420, 204] on img at bounding box center [391, 218] width 137 height 137
click at [416, 208] on img at bounding box center [391, 218] width 137 height 137
click at [713, 85] on icon "button" at bounding box center [715, 83] width 8 height 8
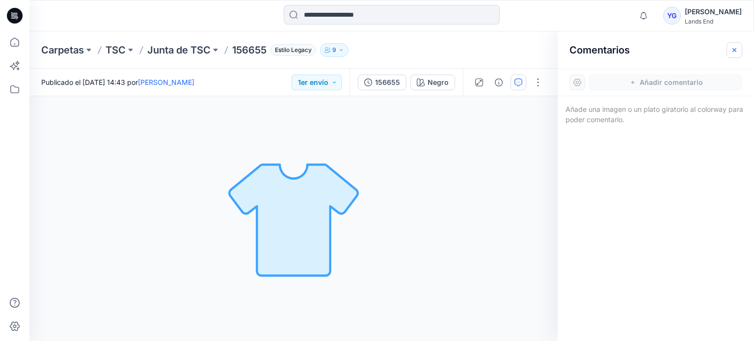
click at [736, 49] on icon "button" at bounding box center [734, 50] width 8 height 8
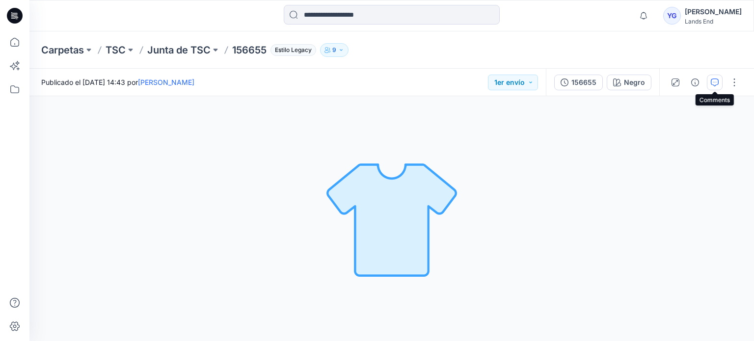
click at [715, 85] on icon "button" at bounding box center [715, 83] width 8 height 8
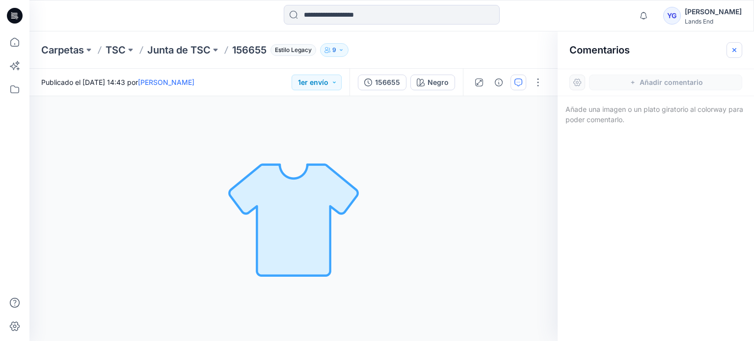
click at [735, 52] on icon "button" at bounding box center [734, 50] width 8 height 8
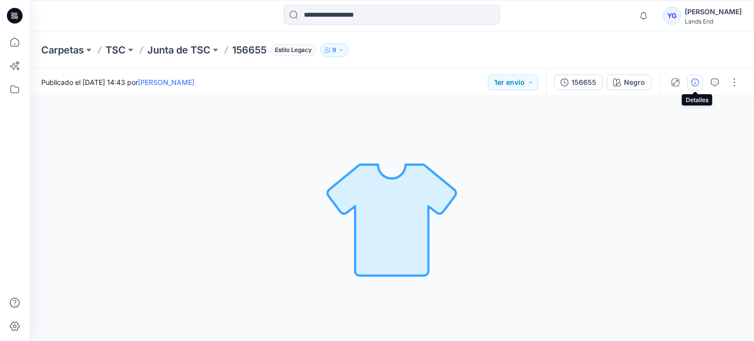
click at [698, 82] on icon "button" at bounding box center [695, 83] width 8 height 8
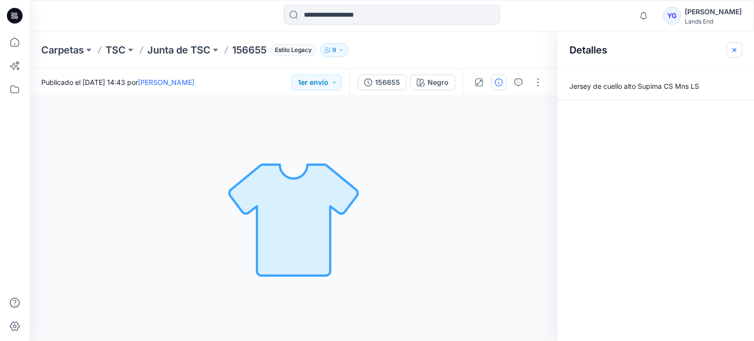
click at [740, 47] on button "button" at bounding box center [735, 50] width 16 height 16
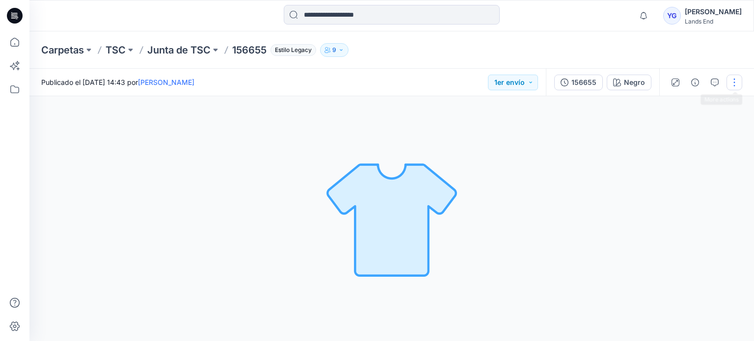
click at [730, 83] on button "button" at bounding box center [735, 83] width 16 height 16
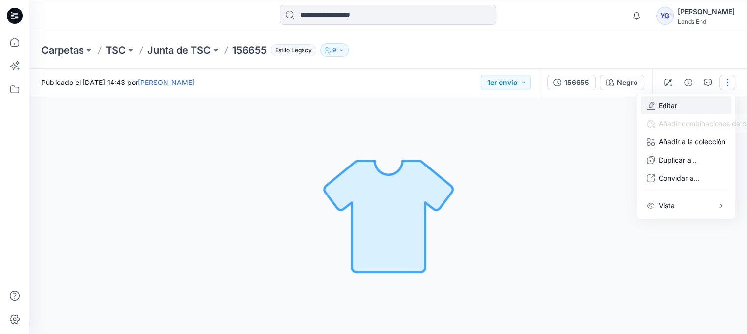
click at [684, 99] on button "Editar" at bounding box center [686, 105] width 90 height 18
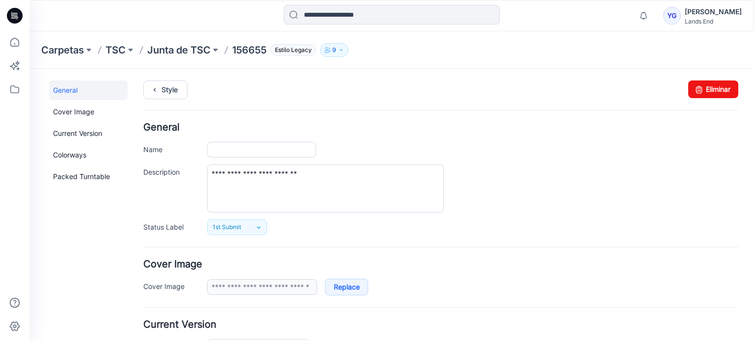
type input "******"
type input "*****"
type input "**********"
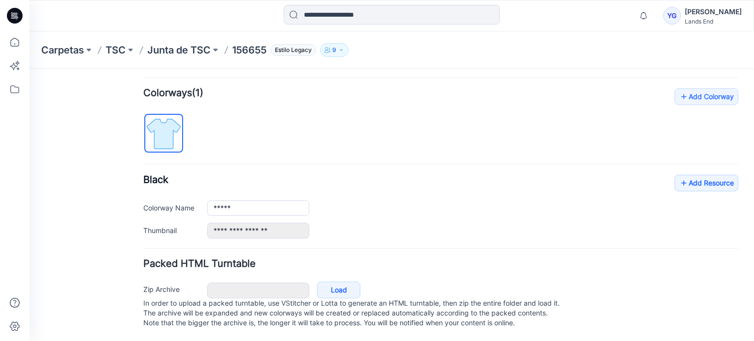
scroll to position [295, 0]
click at [332, 282] on link "Load" at bounding box center [338, 290] width 43 height 17
click at [65, 133] on div "General Cover Image Current Version Colorways Packed Turntable" at bounding box center [88, 67] width 79 height 548
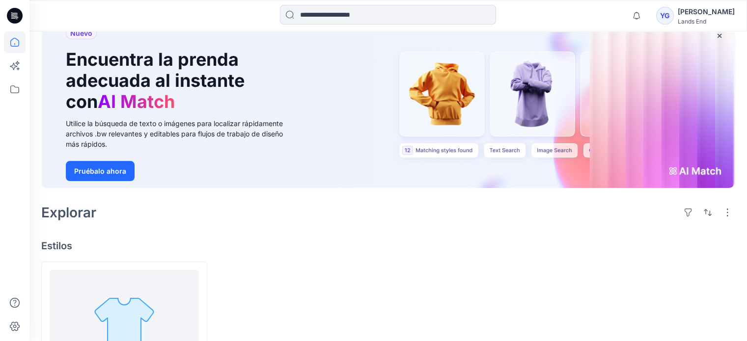
scroll to position [135, 0]
